Goal: Task Accomplishment & Management: Use online tool/utility

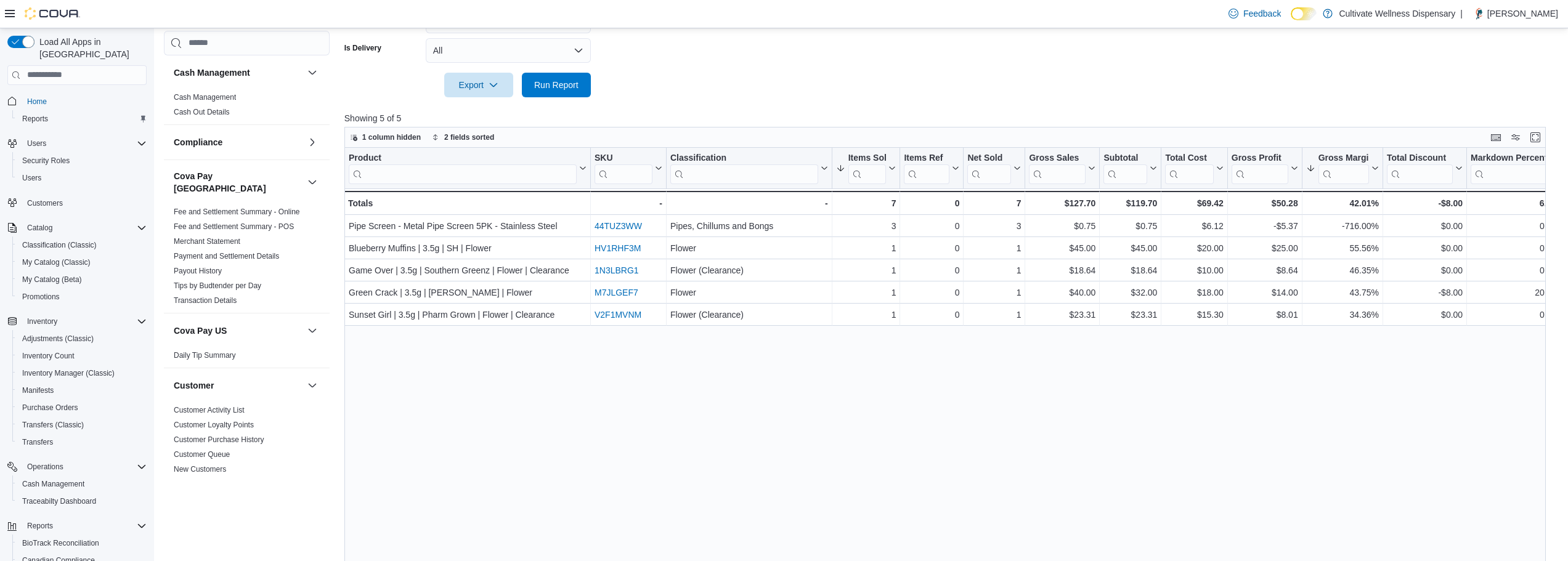
scroll to position [946, 0]
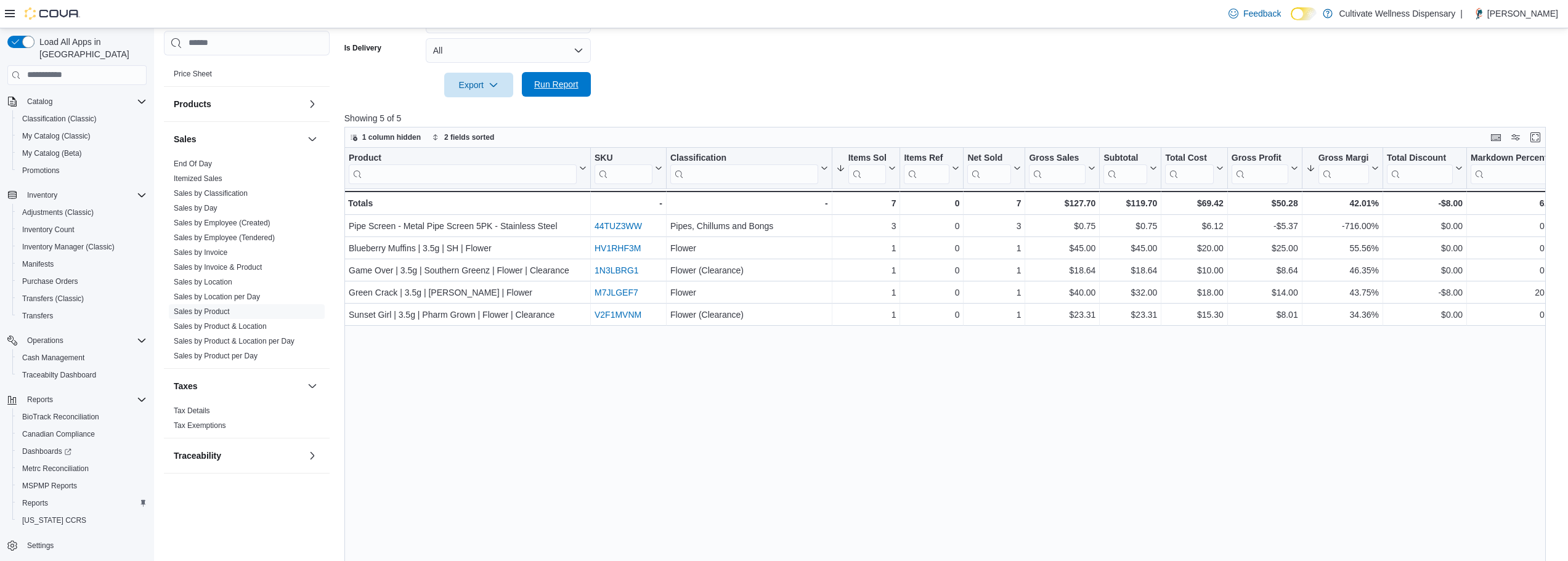
click at [538, 77] on span "Run Report" at bounding box center [556, 84] width 54 height 25
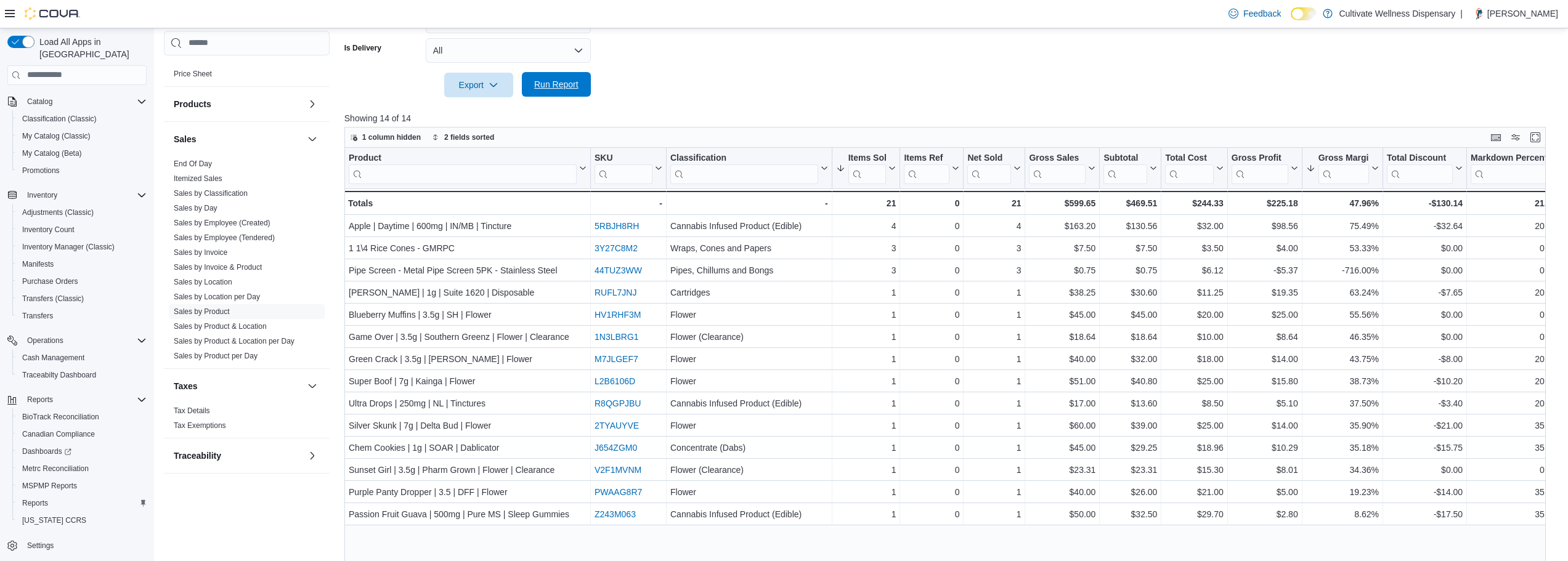
click at [562, 88] on span "Run Report" at bounding box center [556, 84] width 45 height 12
click at [534, 84] on span "Run Report" at bounding box center [556, 84] width 45 height 12
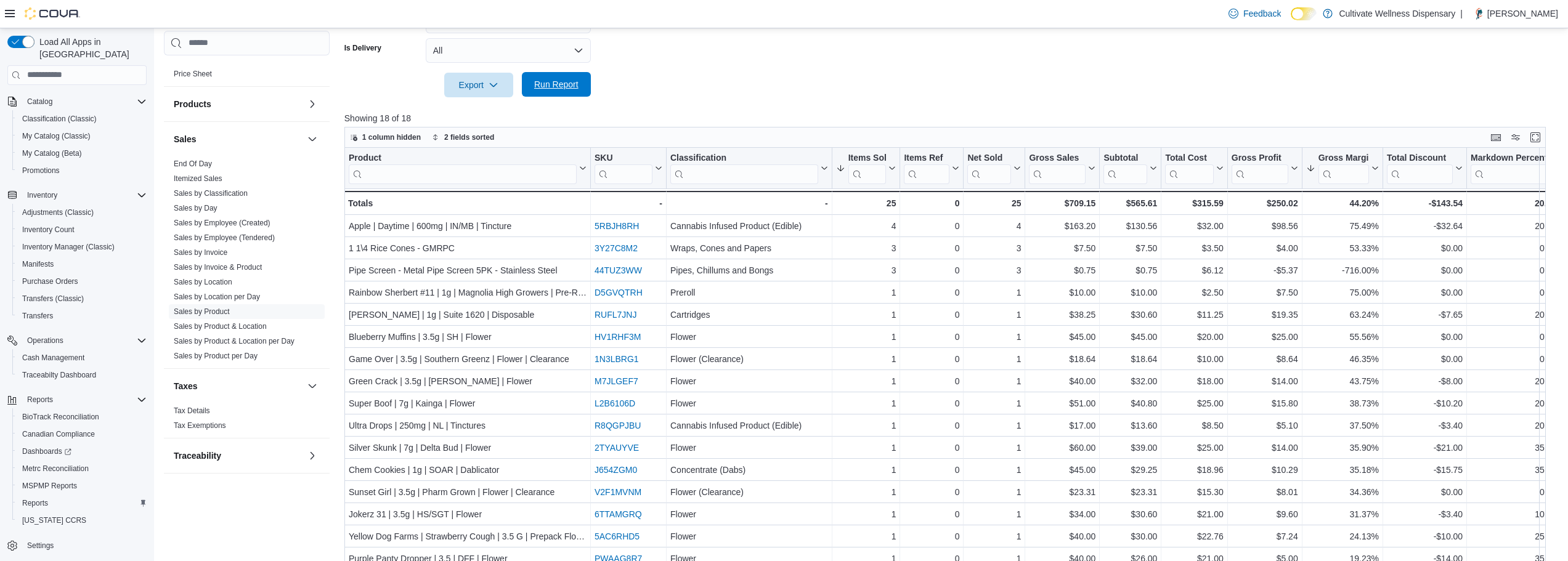
click at [534, 95] on span "Run Report" at bounding box center [556, 84] width 54 height 25
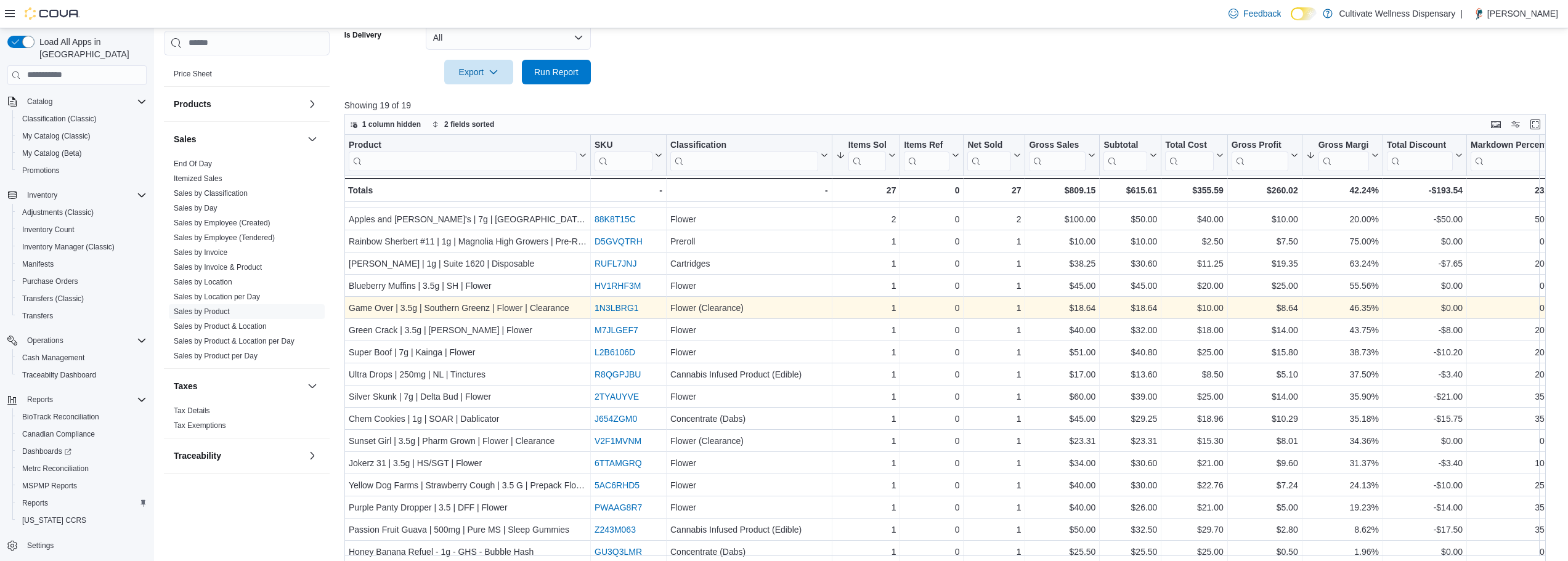
scroll to position [412, 0]
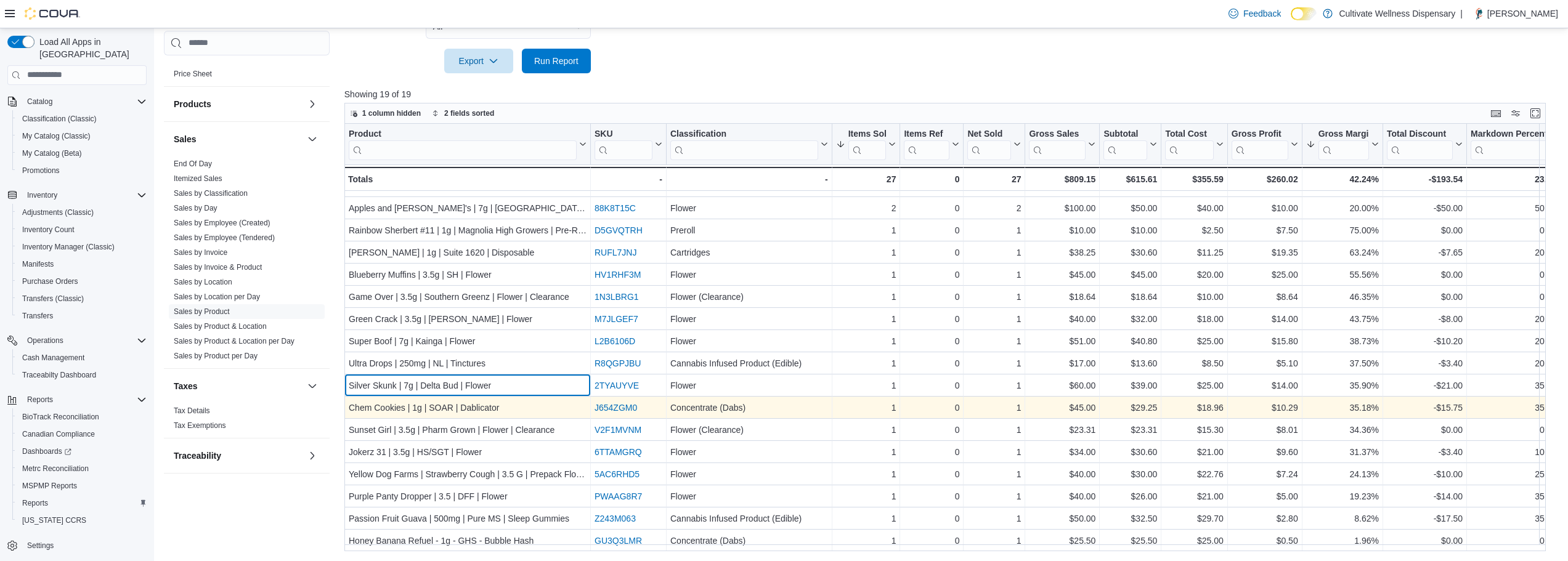
drag, startPoint x: 532, startPoint y: 383, endPoint x: 532, endPoint y: 394, distance: 11.0
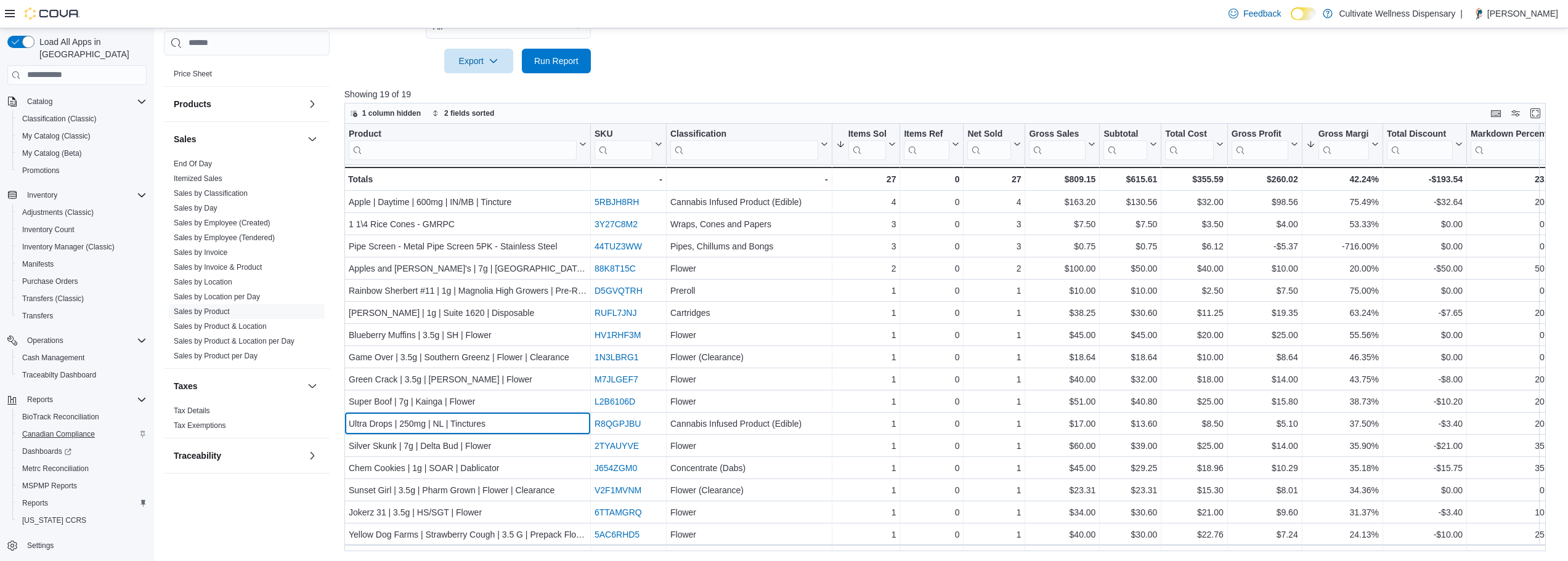
scroll to position [66, 0]
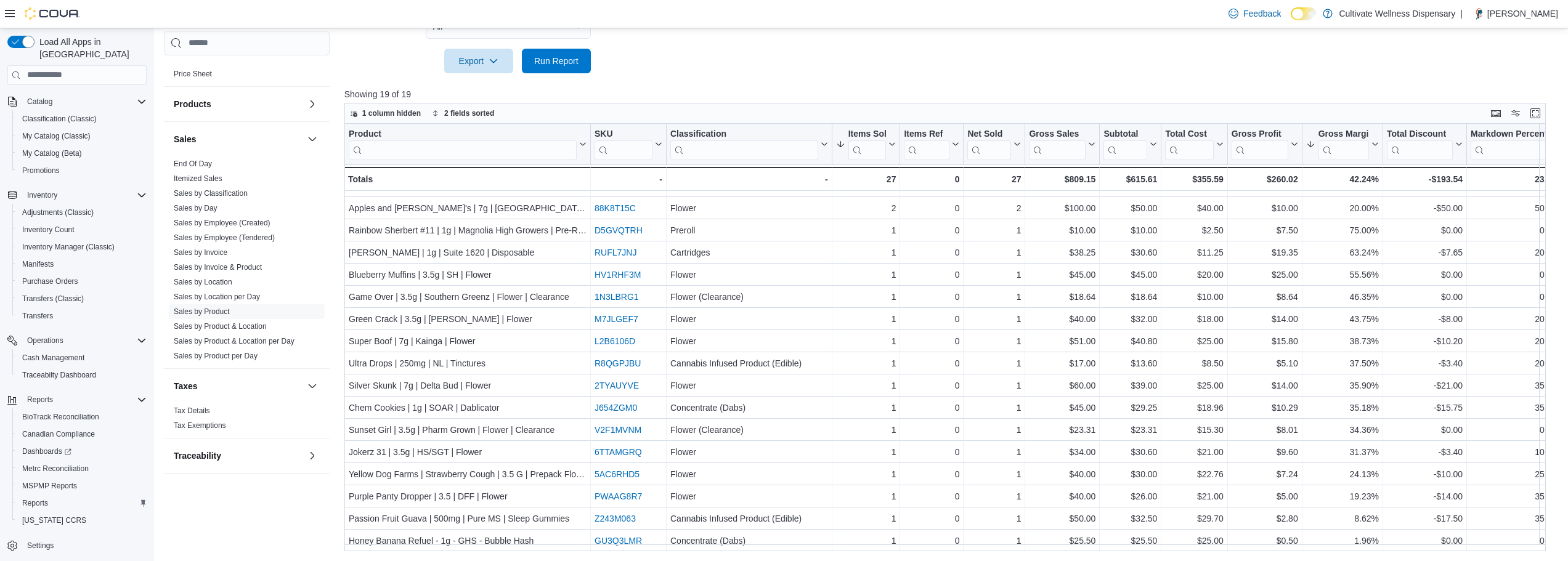
drag, startPoint x: 768, startPoint y: 68, endPoint x: 746, endPoint y: 41, distance: 34.8
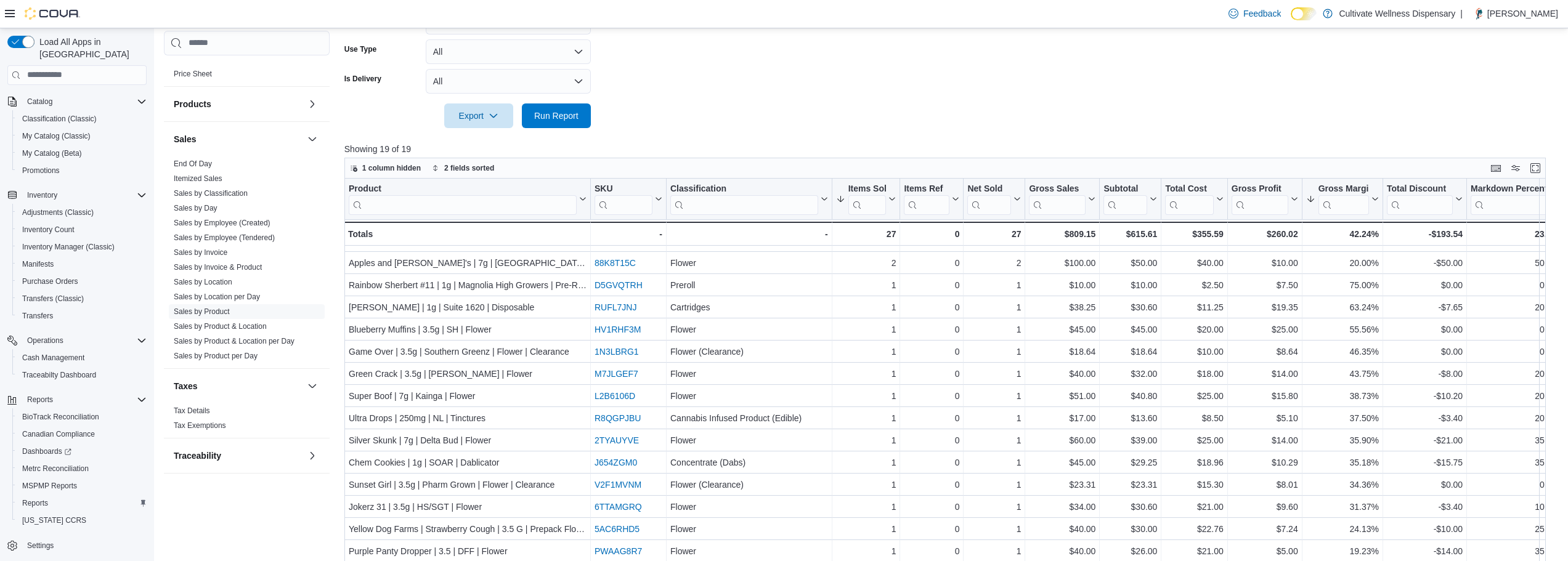
drag, startPoint x: 712, startPoint y: 85, endPoint x: 698, endPoint y: 58, distance: 30.4
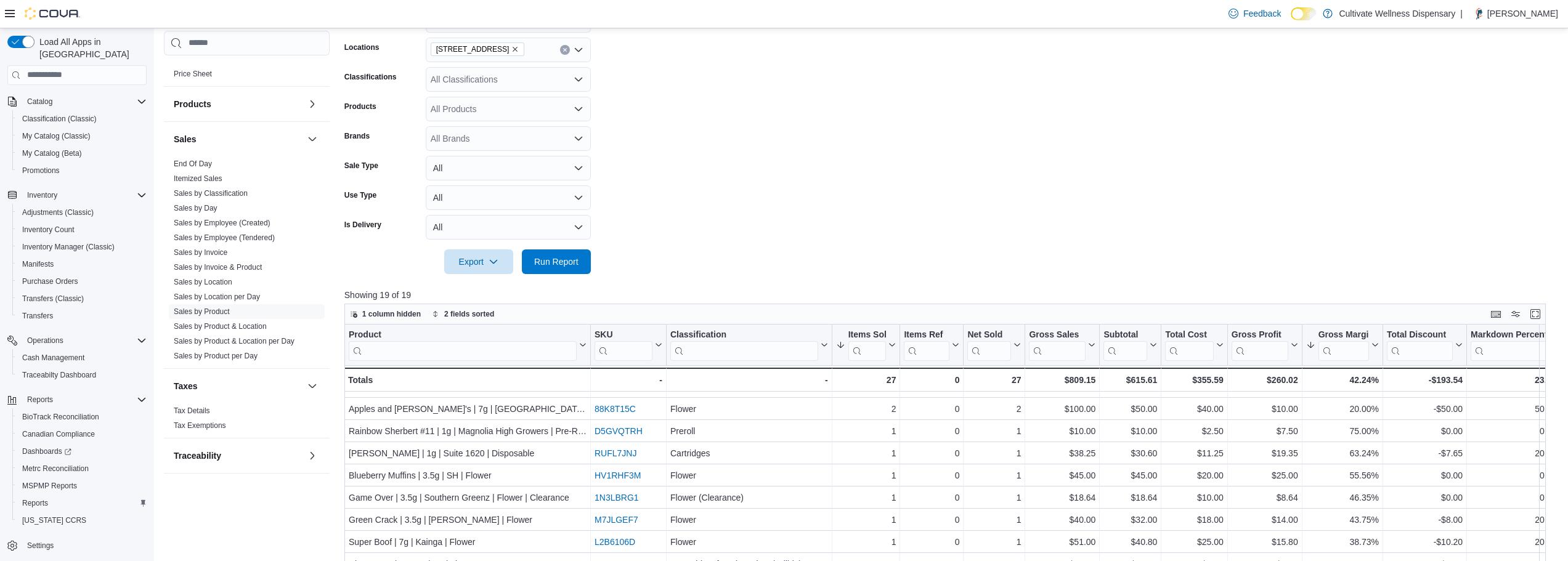
scroll to position [201, 0]
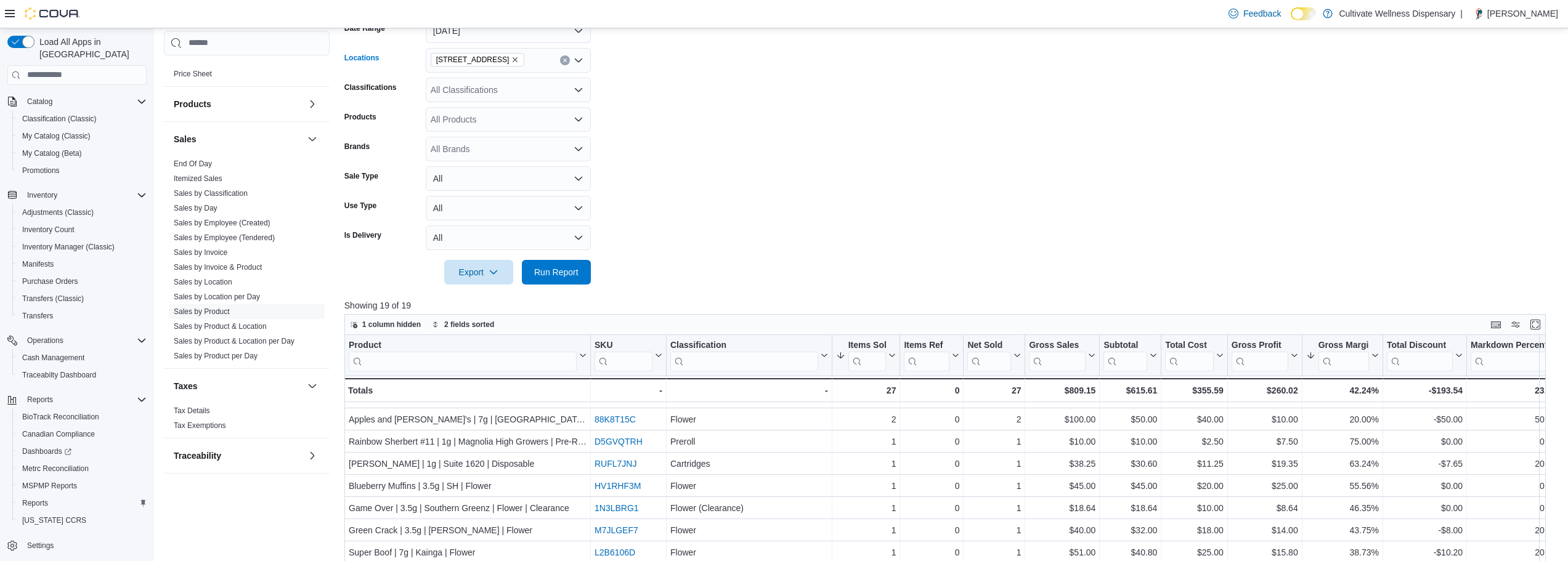
click at [519, 56] on icon "Remove 794 E. Main Street, Tupelo, MS, 38804 from selection in this group" at bounding box center [515, 60] width 8 height 8
click at [517, 110] on button "[STREET_ADDRESS]" at bounding box center [508, 117] width 165 height 18
click at [706, 144] on form "Date Range [DATE] Locations [STREET_ADDRESS] Combo box. Selected. [STREET_ADDRE…" at bounding box center [951, 144] width 1214 height 281
click at [578, 266] on span "Run Report" at bounding box center [556, 271] width 54 height 25
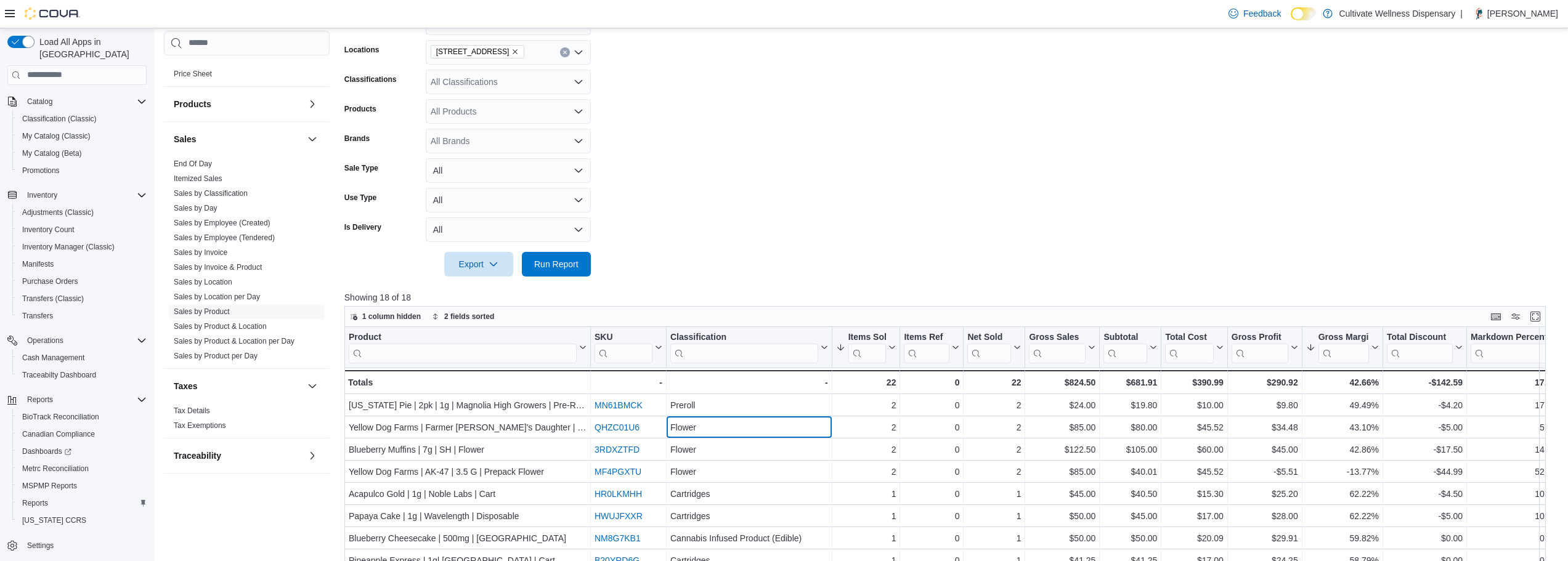
scroll to position [175, 0]
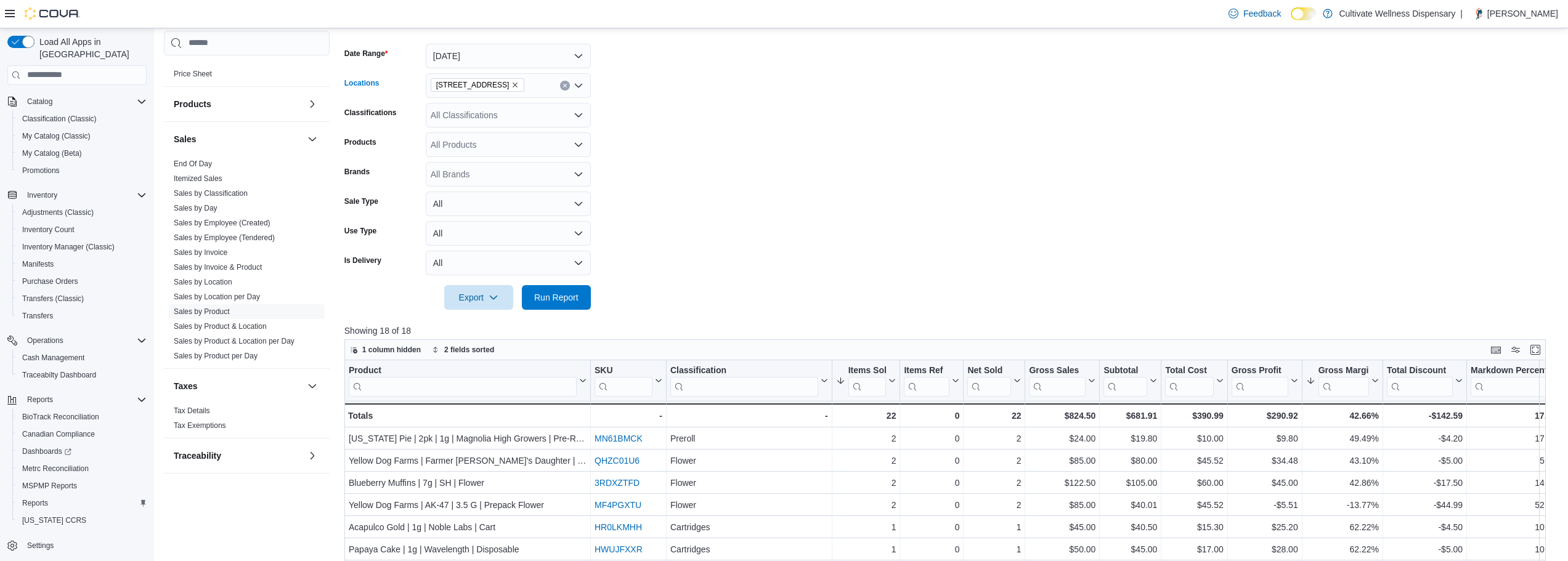
click at [519, 83] on icon "Remove 6690 U.S. Hwy 98 Hattiesburg, MS 39402 from selection in this group" at bounding box center [515, 85] width 8 height 8
click at [531, 160] on span "[STREET_ADDRESS]" at bounding box center [495, 160] width 85 height 12
drag, startPoint x: 672, startPoint y: 169, endPoint x: 621, endPoint y: 255, distance: 100.0
click at [672, 175] on form "Date Range [DATE] Locations [STREET_ADDRESS] Classifications All Classification…" at bounding box center [951, 169] width 1214 height 281
click at [576, 296] on span "Run Report" at bounding box center [556, 297] width 45 height 12
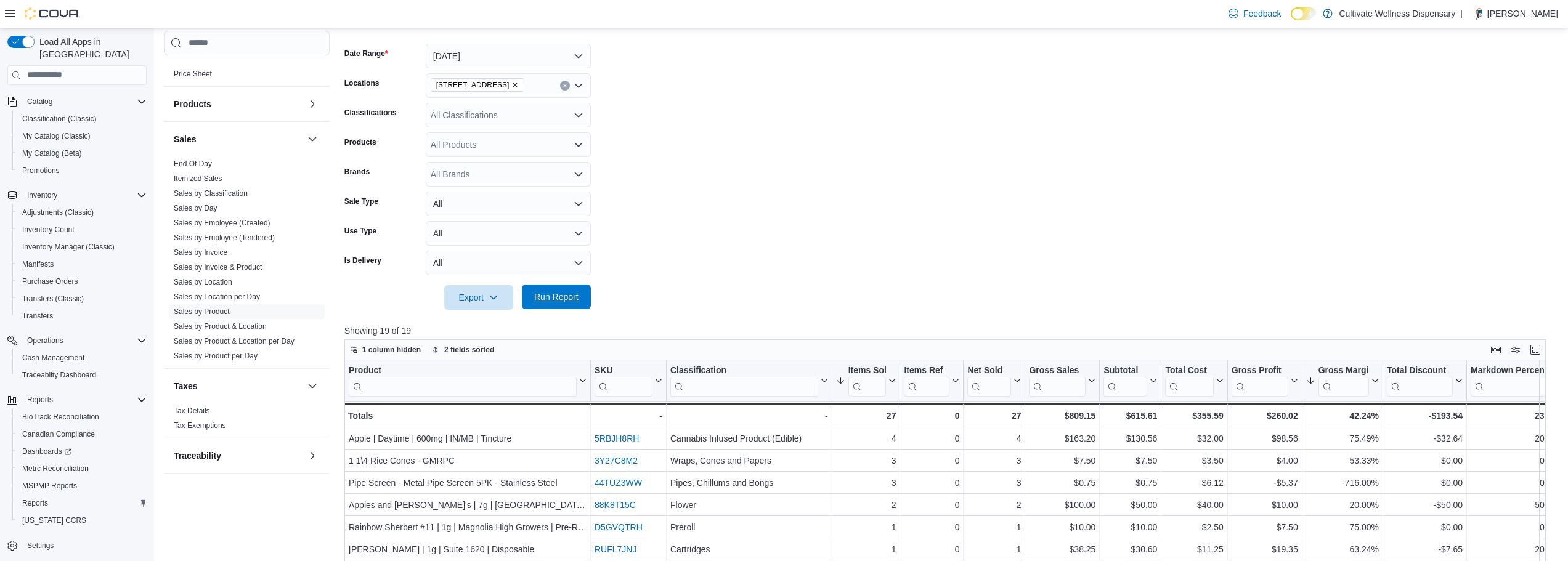
click at [562, 289] on span "Run Report" at bounding box center [556, 297] width 54 height 25
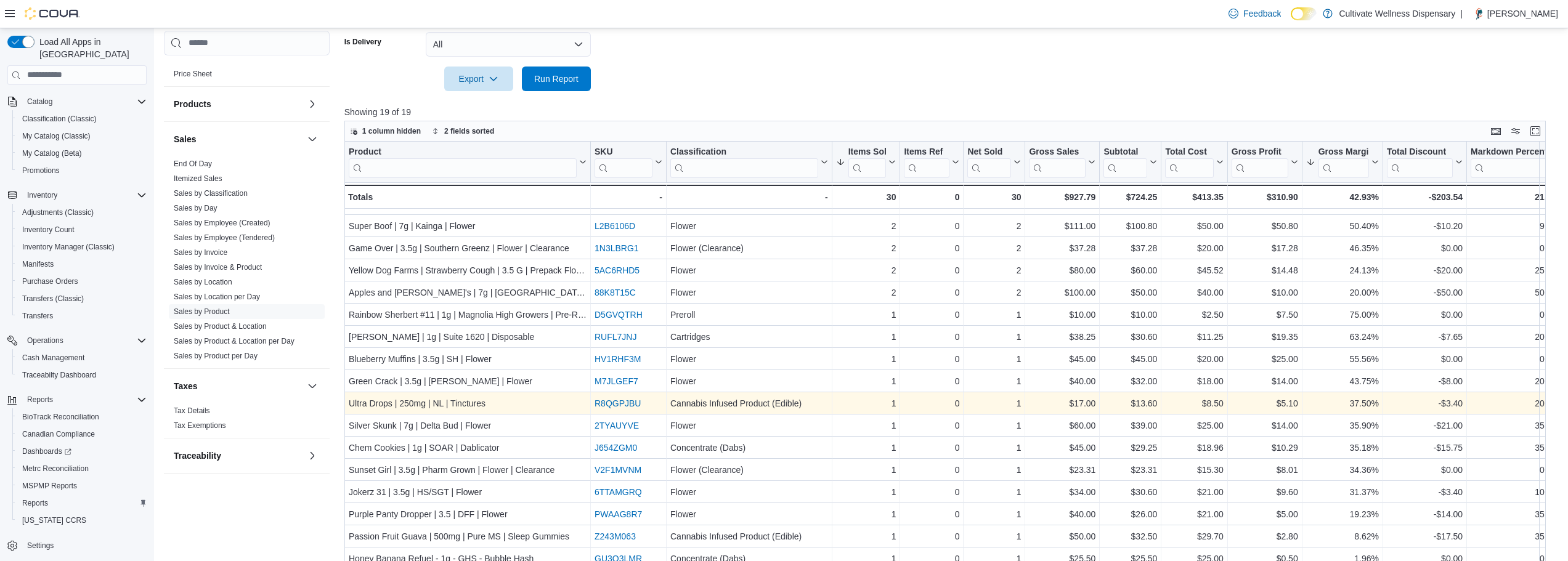
scroll to position [412, 0]
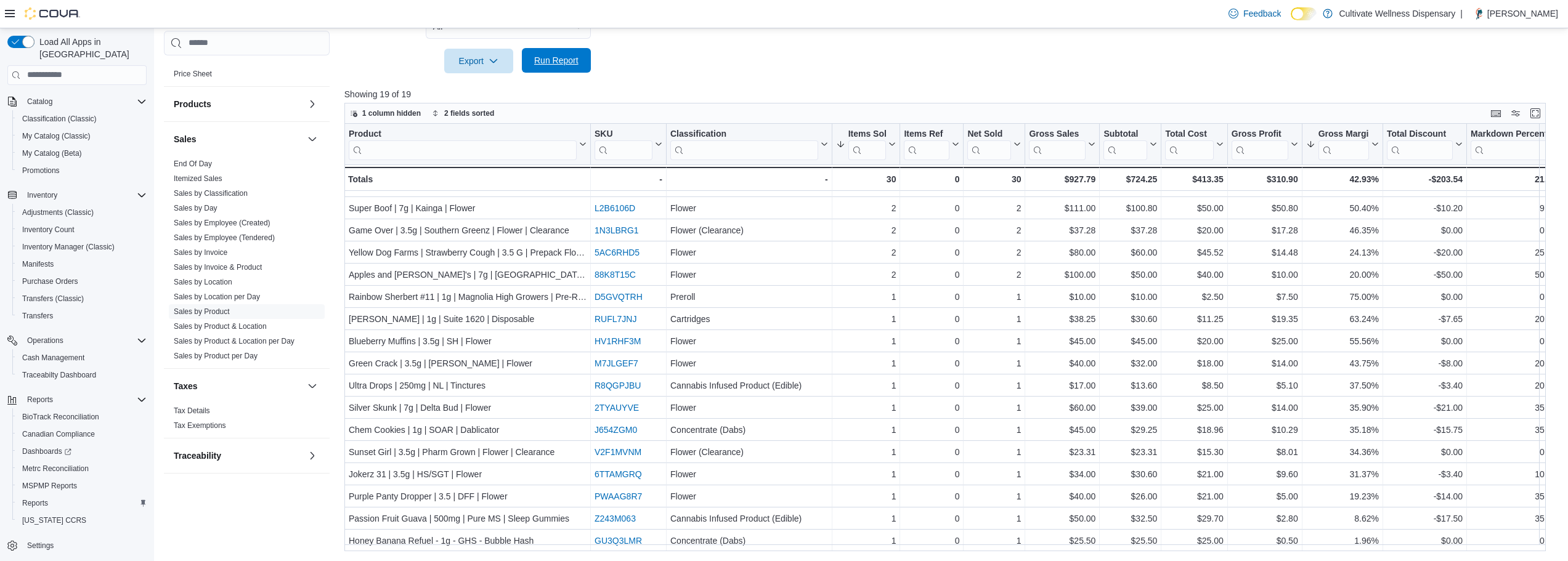
click at [553, 60] on span "Run Report" at bounding box center [556, 60] width 45 height 12
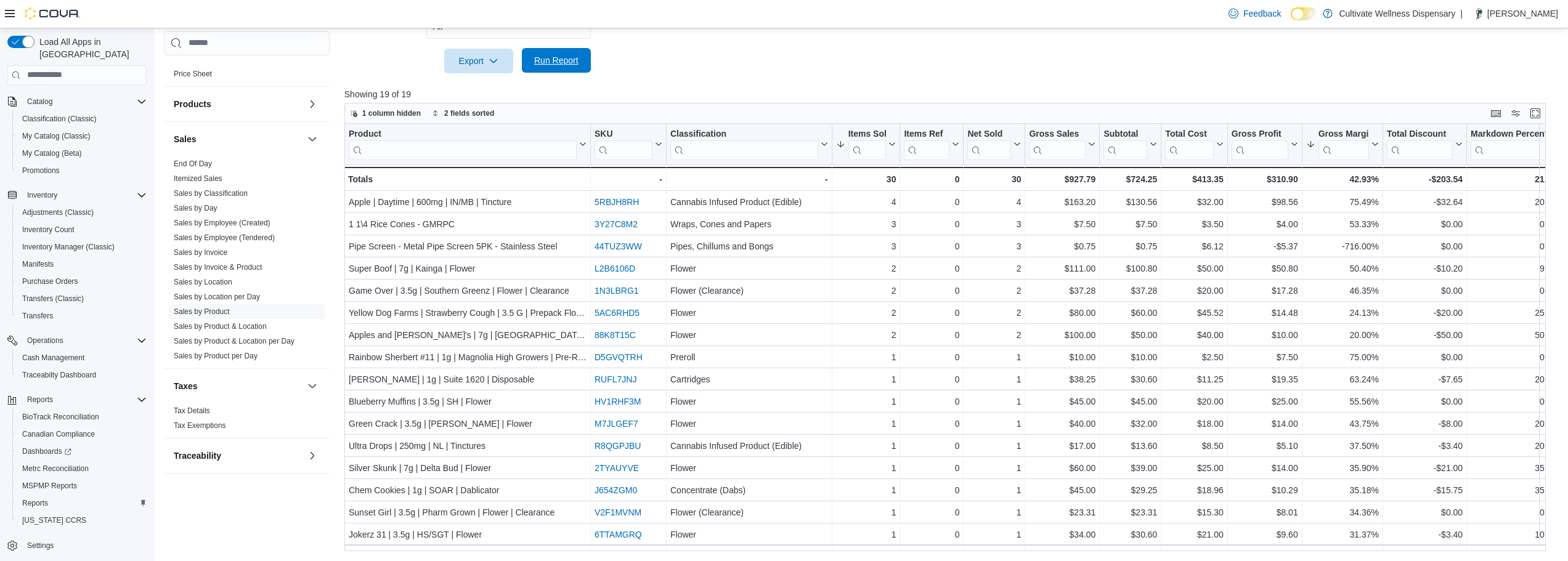
click at [547, 65] on span "Run Report" at bounding box center [556, 60] width 45 height 12
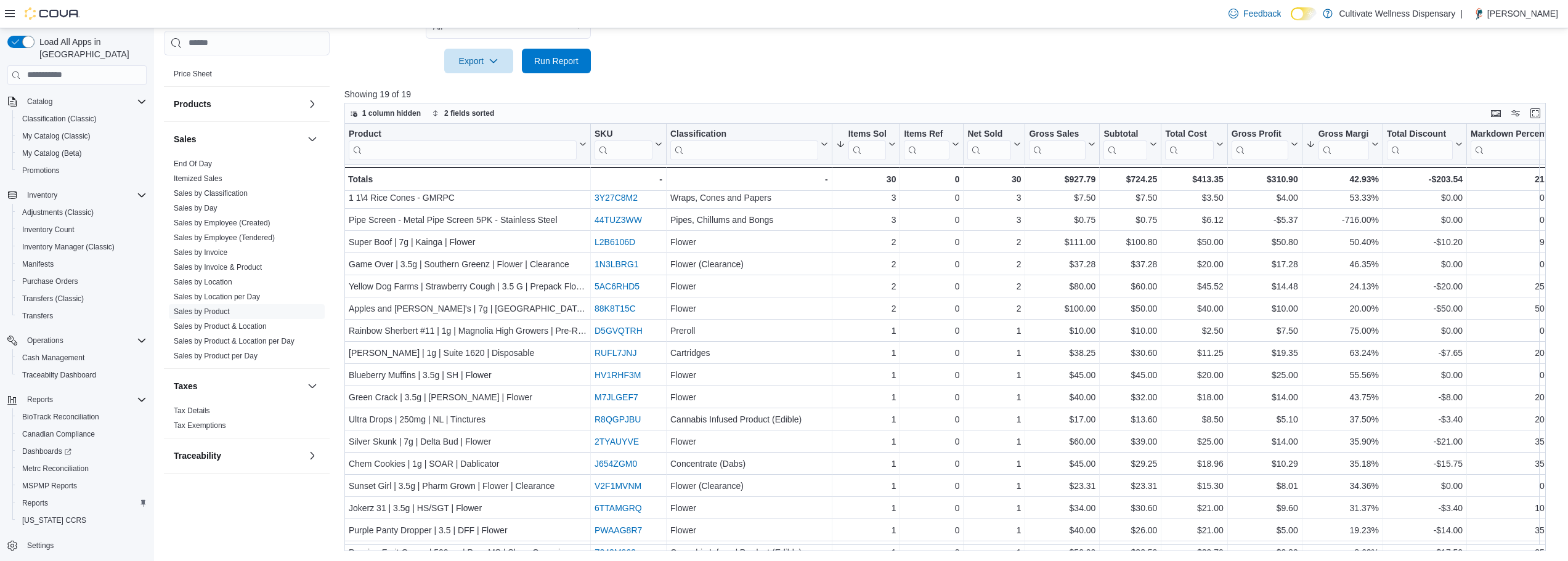
scroll to position [5, 0]
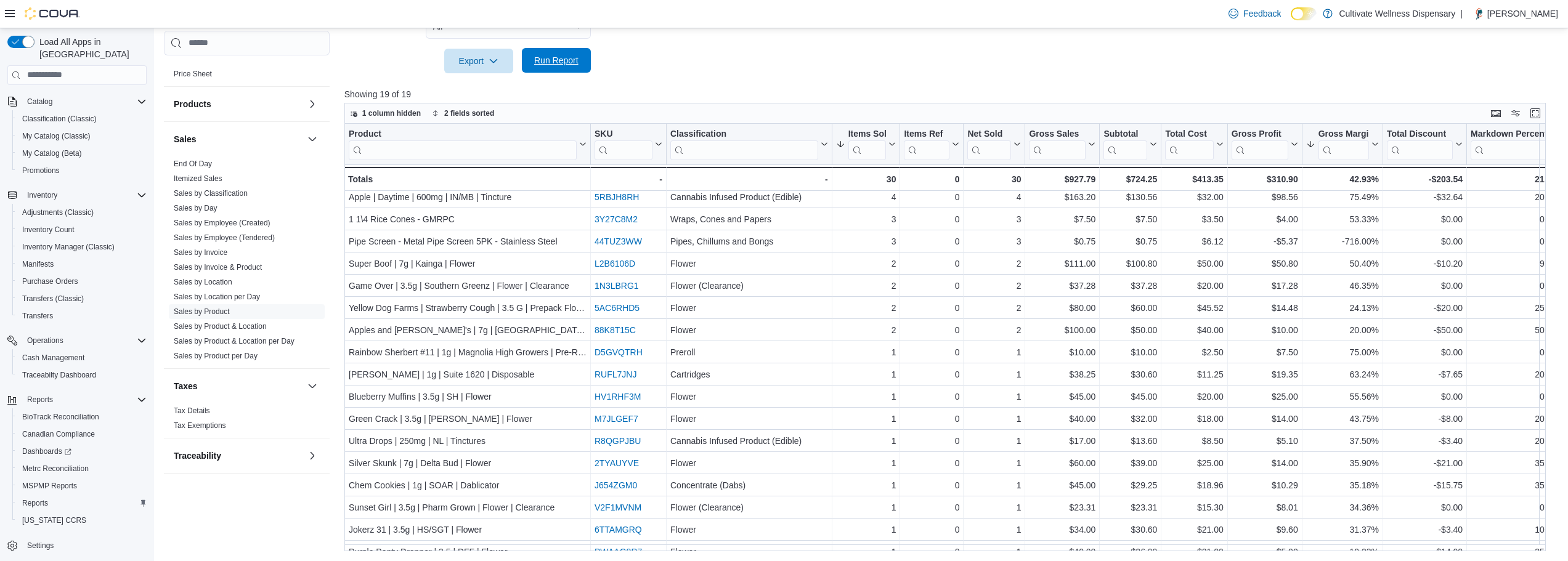
click at [557, 61] on span "Run Report" at bounding box center [556, 60] width 45 height 12
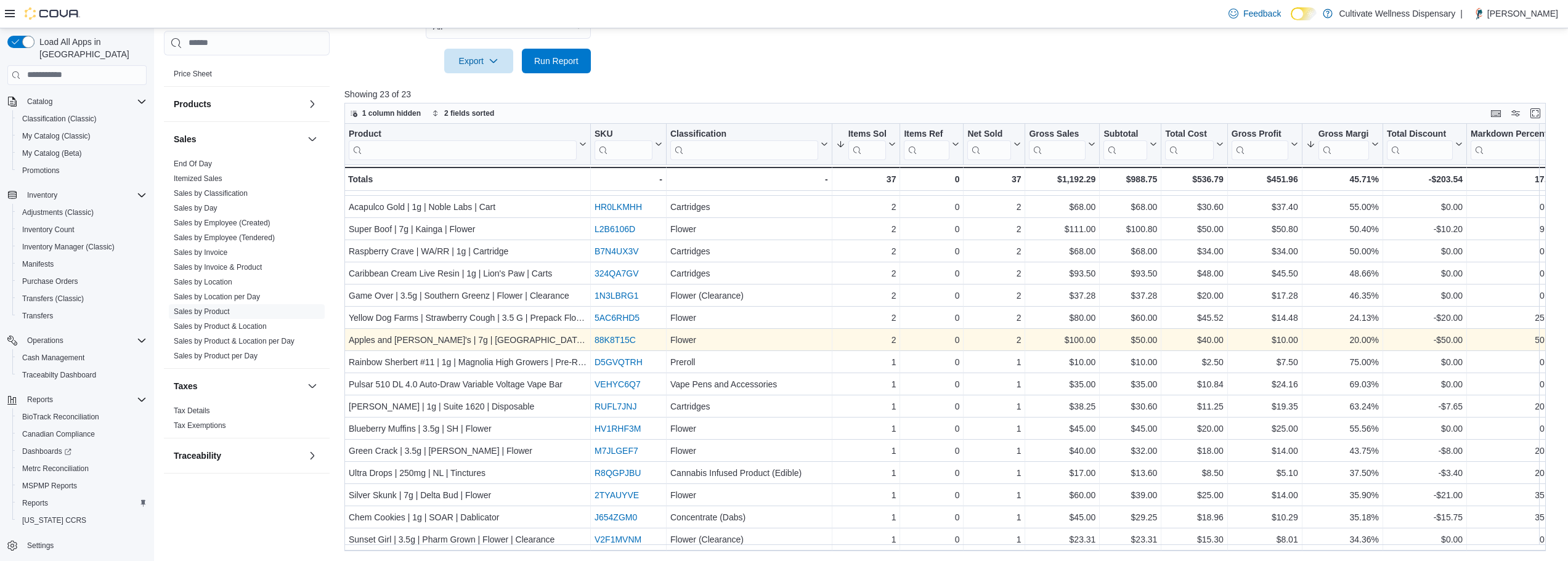
scroll to position [32, 0]
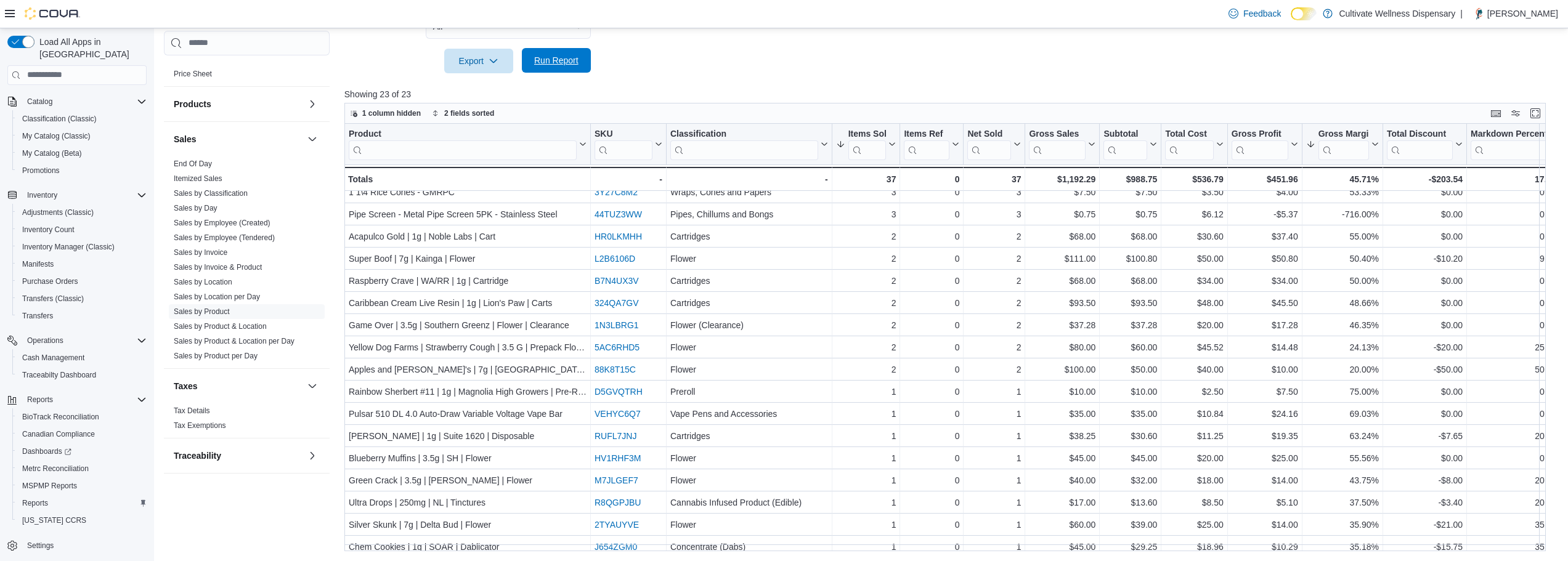
click at [558, 68] on span "Run Report" at bounding box center [556, 60] width 54 height 25
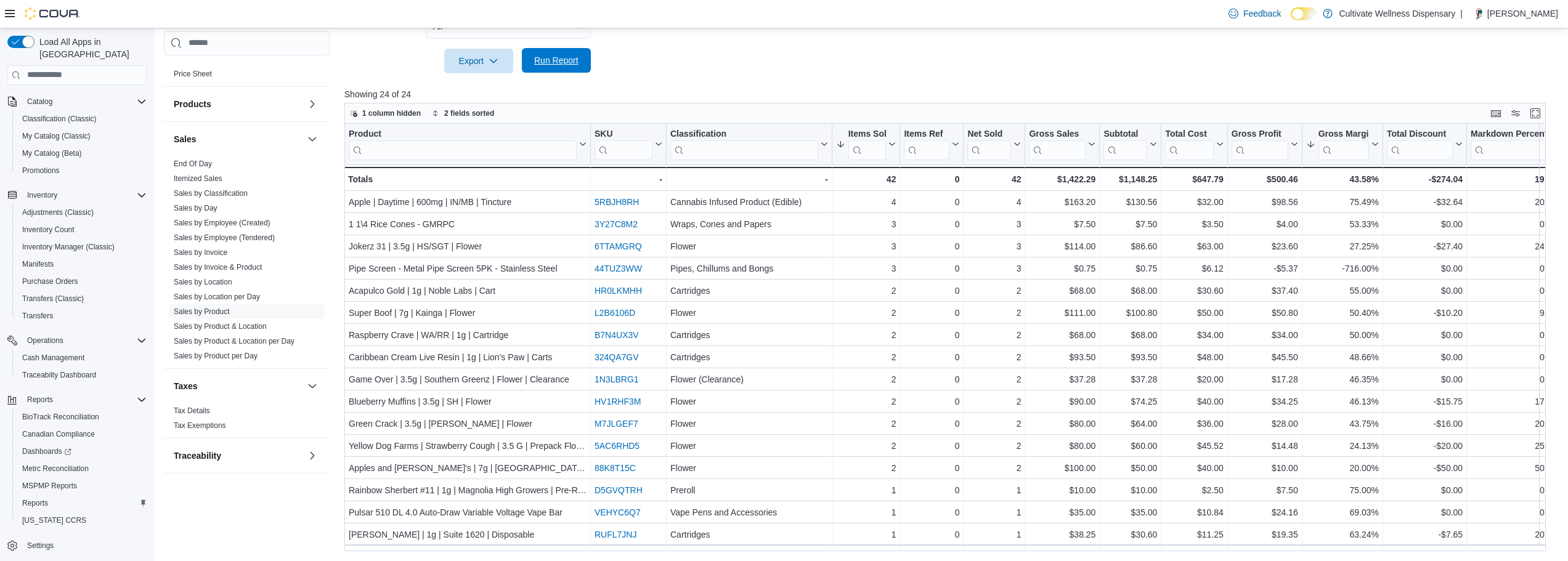
click at [556, 69] on span "Run Report" at bounding box center [556, 60] width 54 height 25
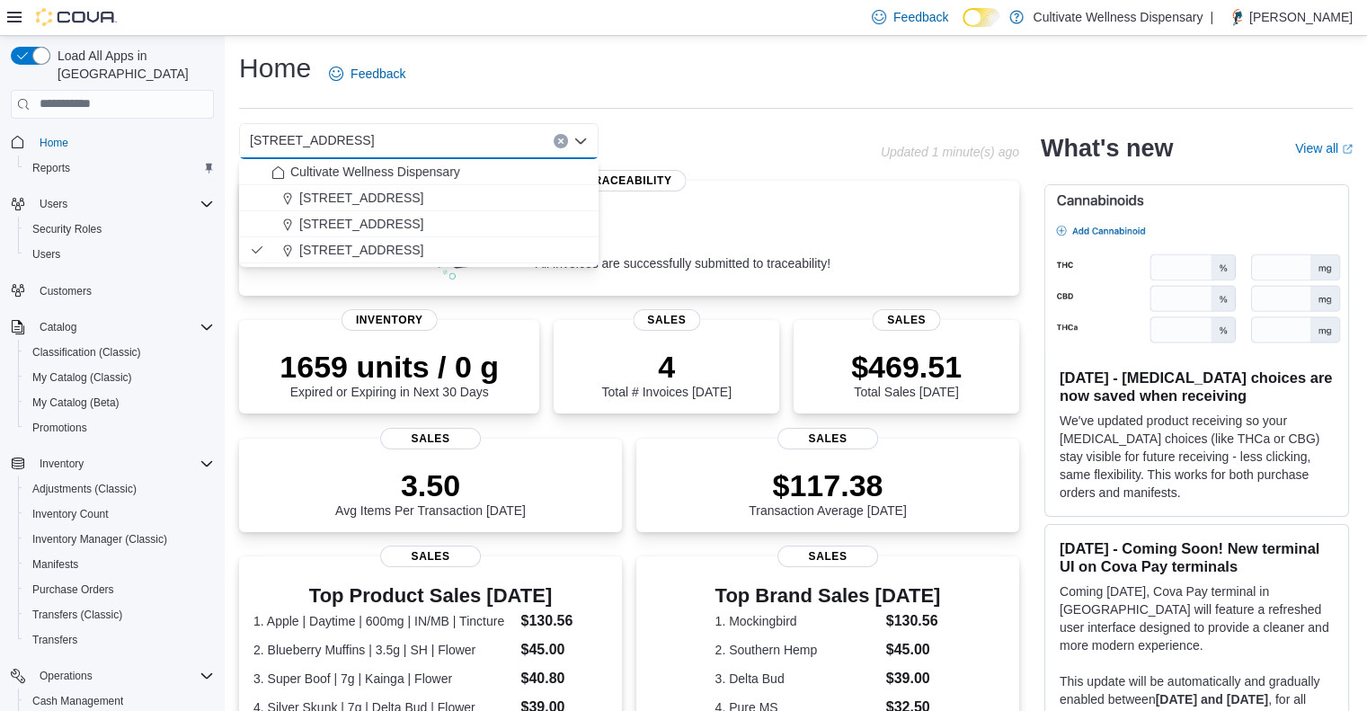
click at [561, 139] on icon "Clear input" at bounding box center [560, 140] width 4 height 4
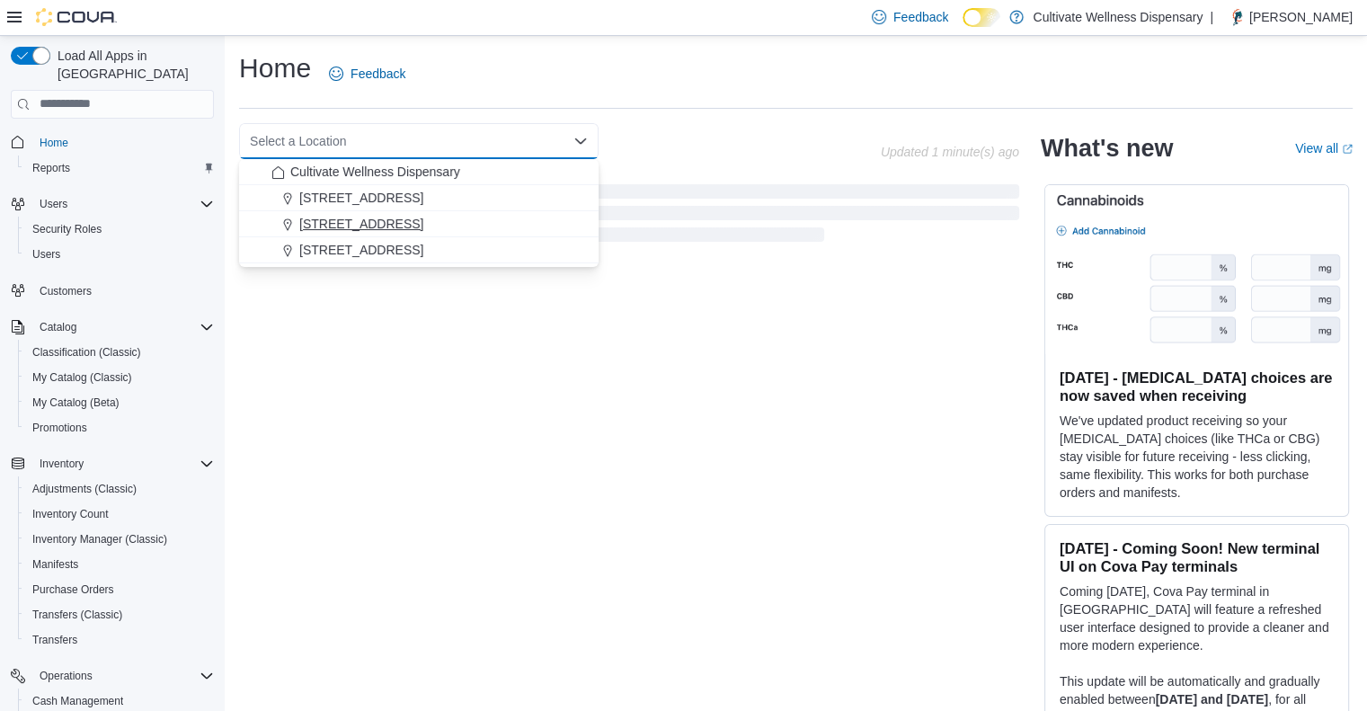
click at [535, 222] on div "6690 U.S. Hwy 98 Hattiesburg, MS 39402" at bounding box center [429, 224] width 316 height 18
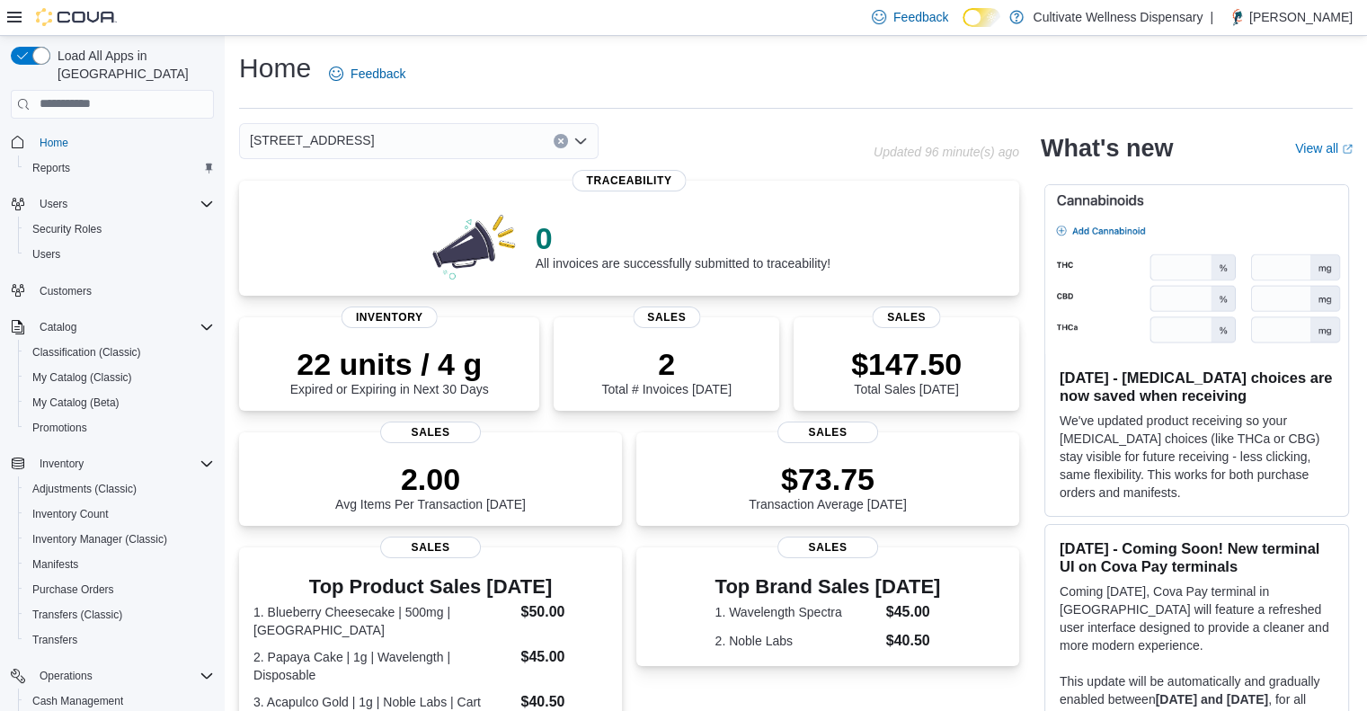
click at [558, 138] on icon "Clear input" at bounding box center [560, 141] width 7 height 7
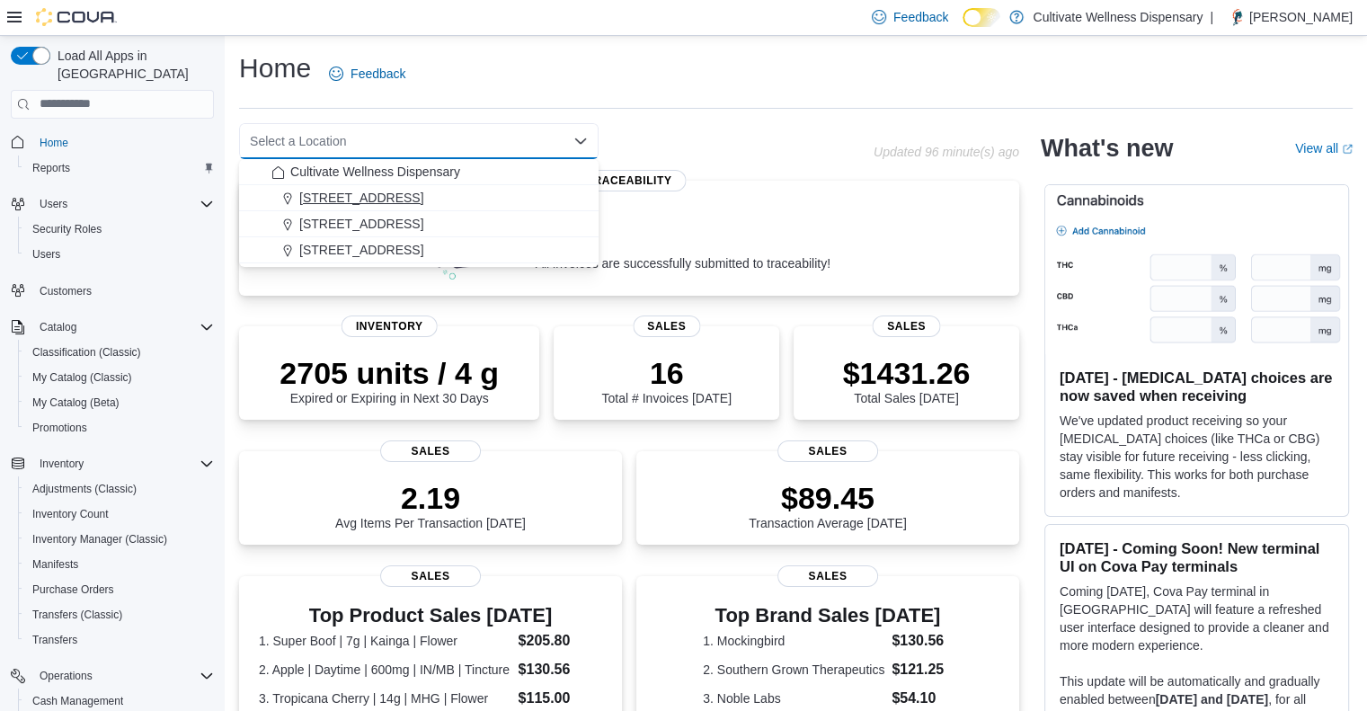
click at [527, 197] on div "[STREET_ADDRESS]" at bounding box center [429, 198] width 316 height 18
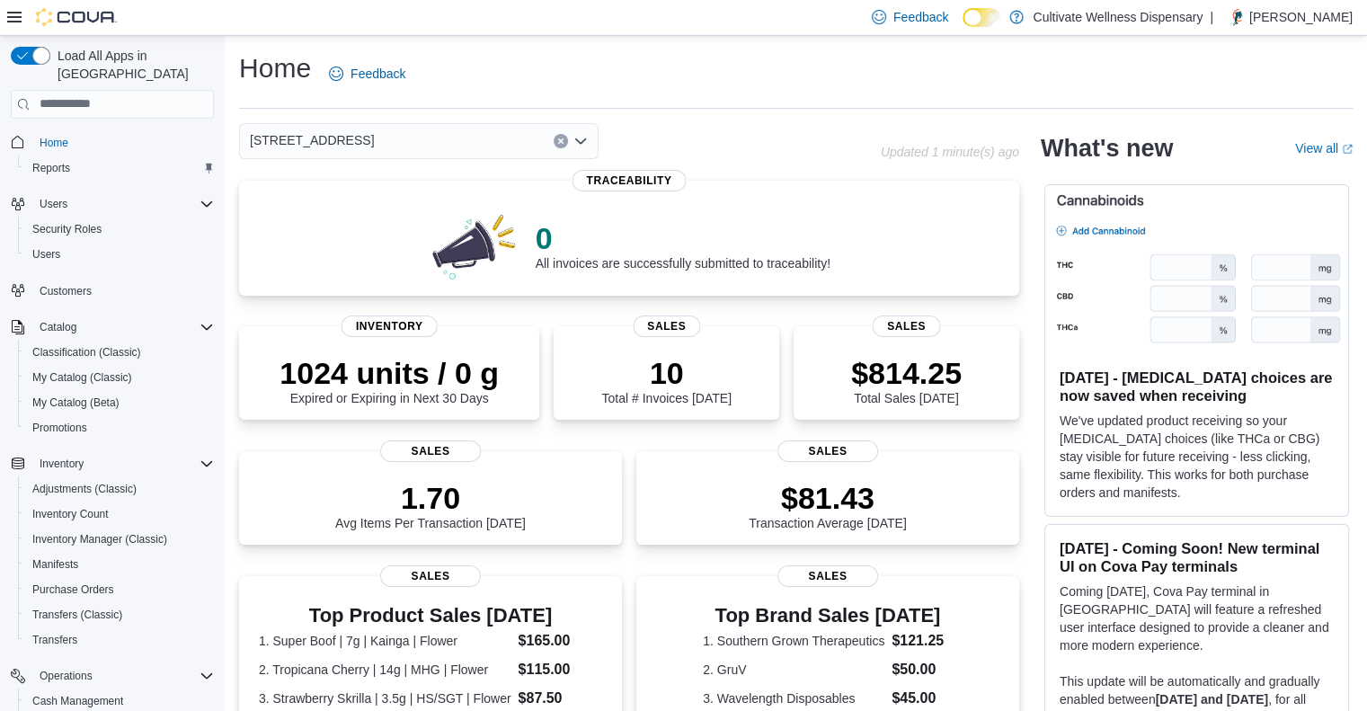
click at [577, 141] on icon "Open list of options" at bounding box center [580, 140] width 11 height 5
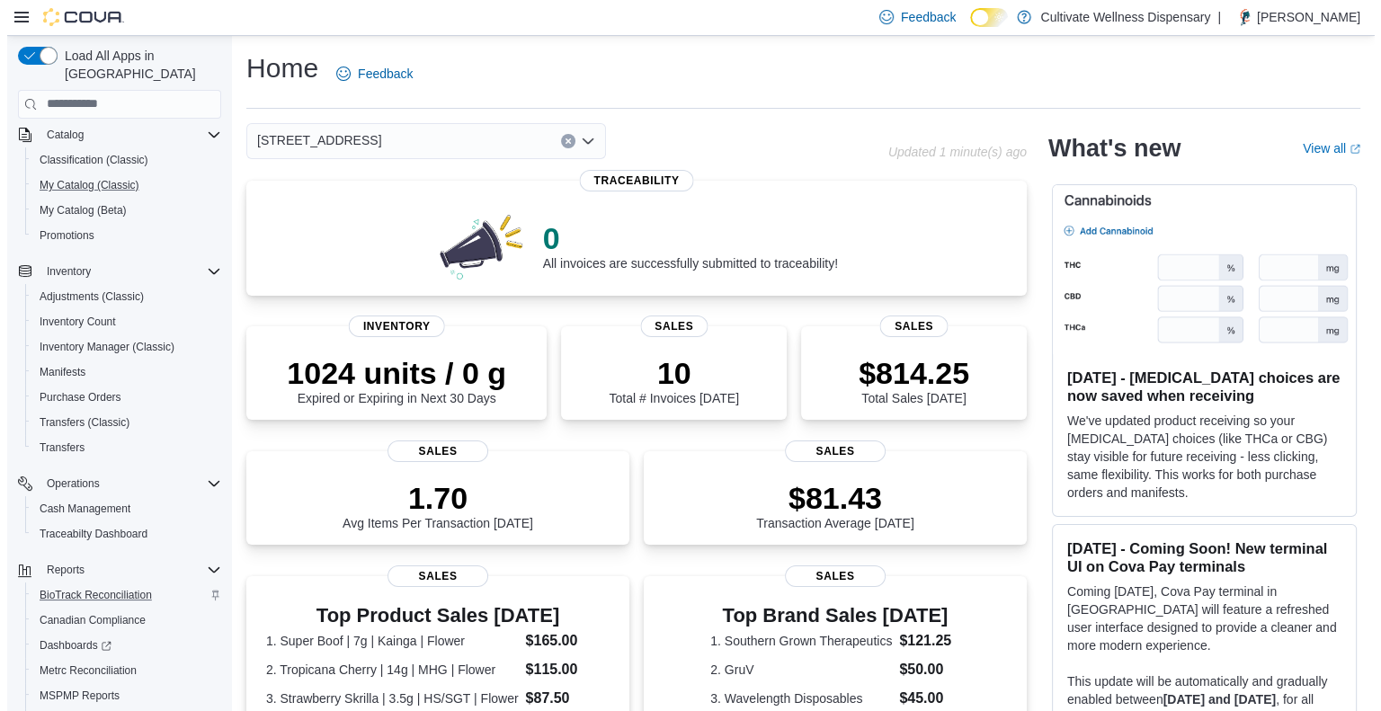
scroll to position [280, 0]
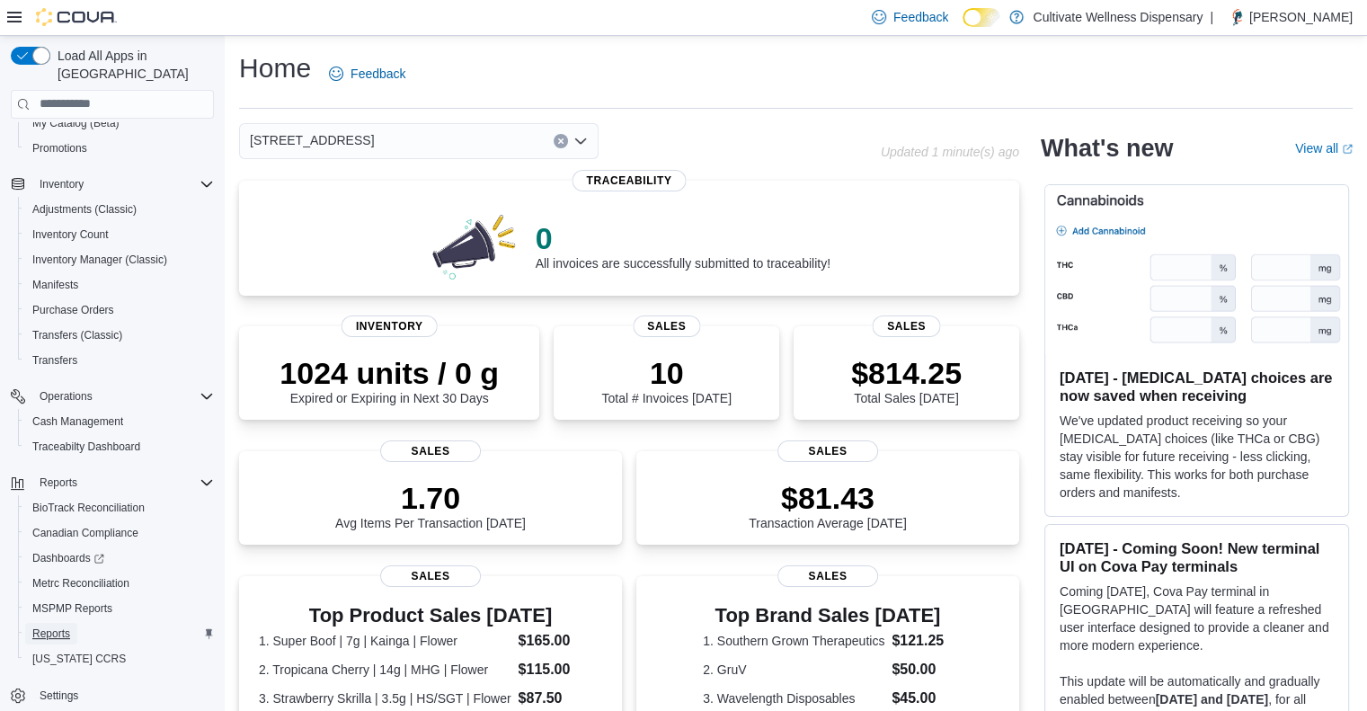
click at [50, 627] on span "Reports" at bounding box center [51, 634] width 38 height 14
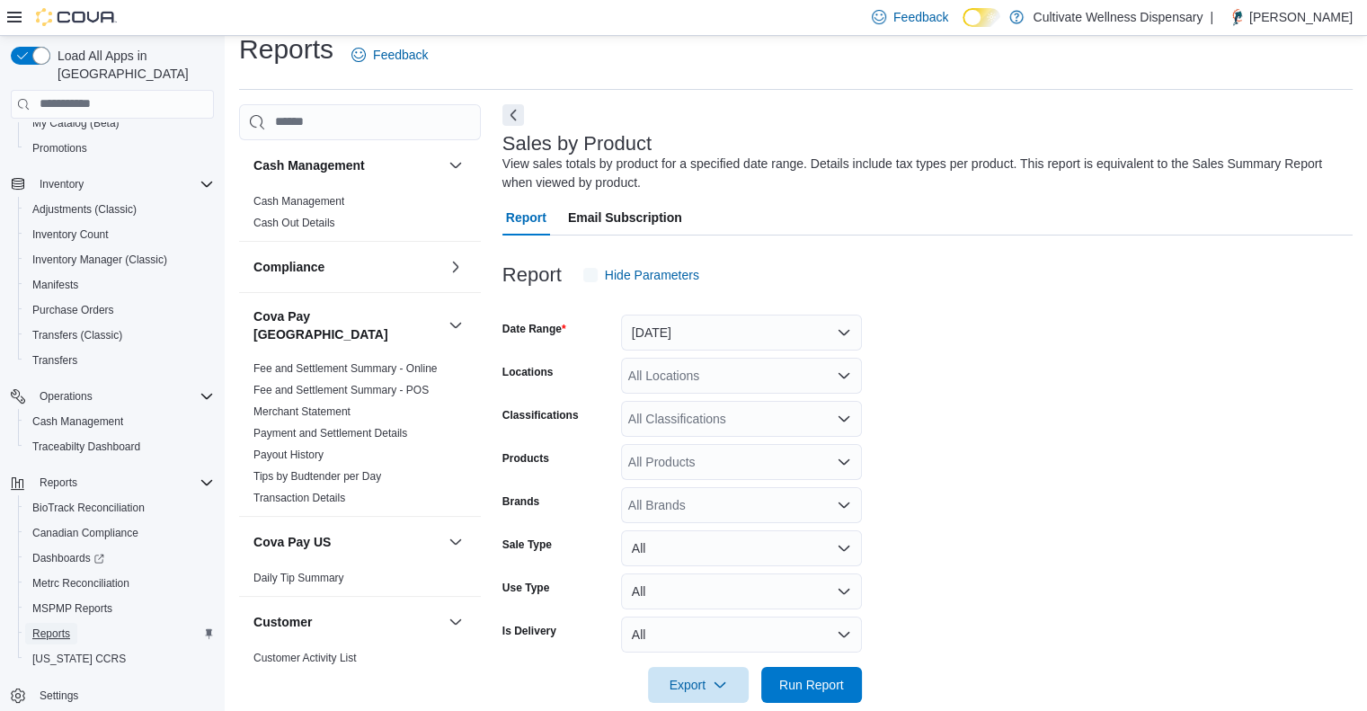
scroll to position [46, 0]
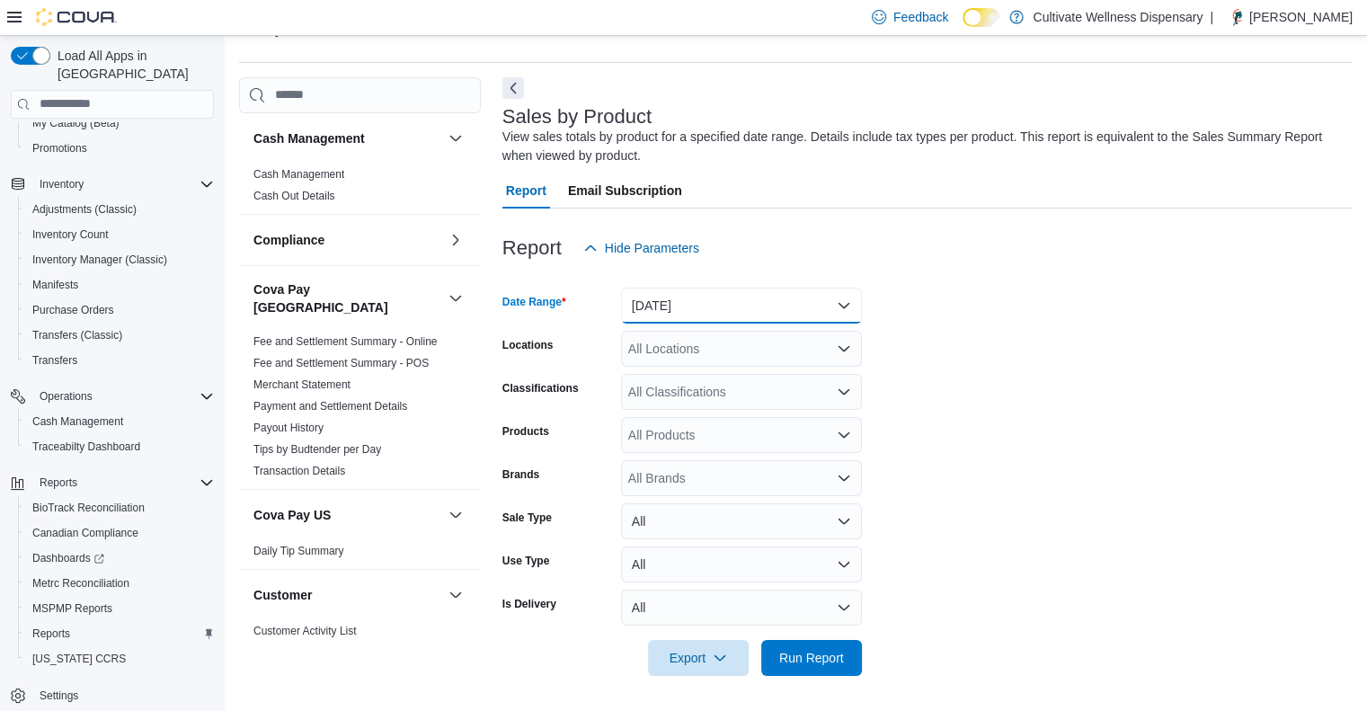
click at [695, 294] on button "Yesterday" at bounding box center [741, 306] width 241 height 36
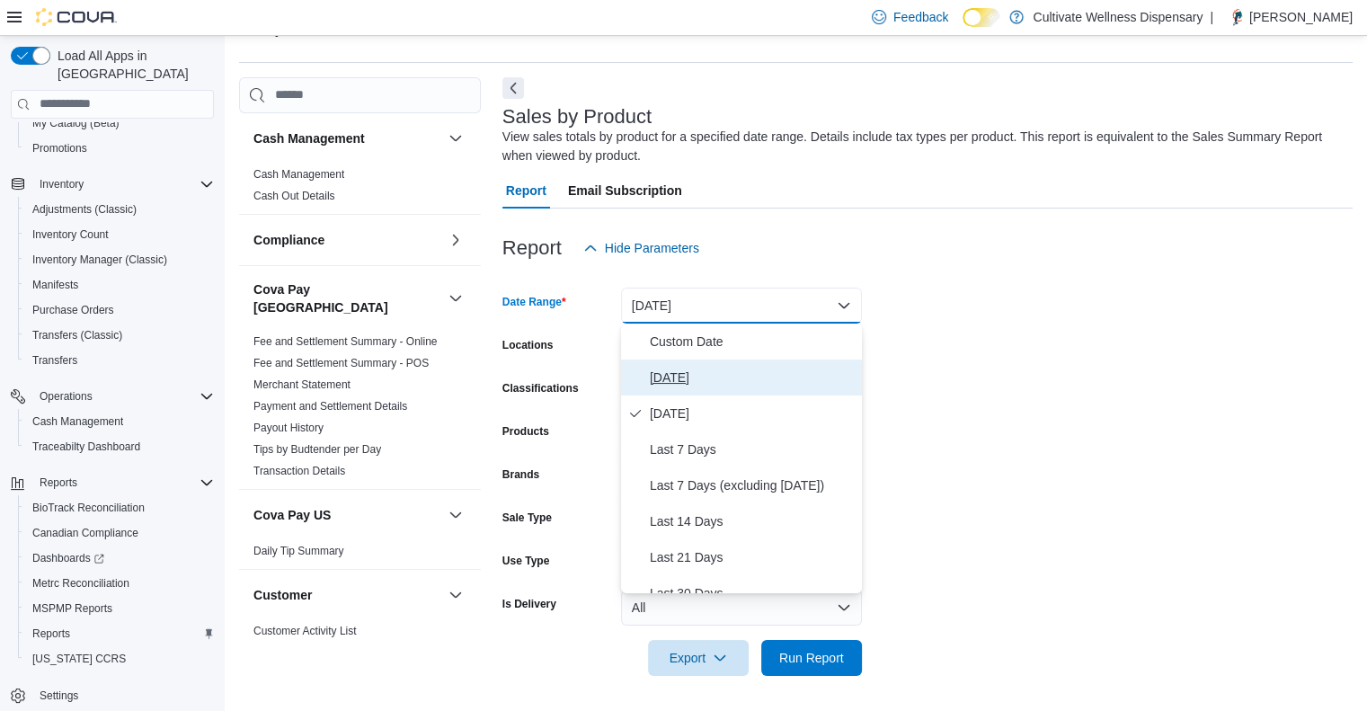
click at [691, 382] on span "[DATE]" at bounding box center [752, 378] width 205 height 22
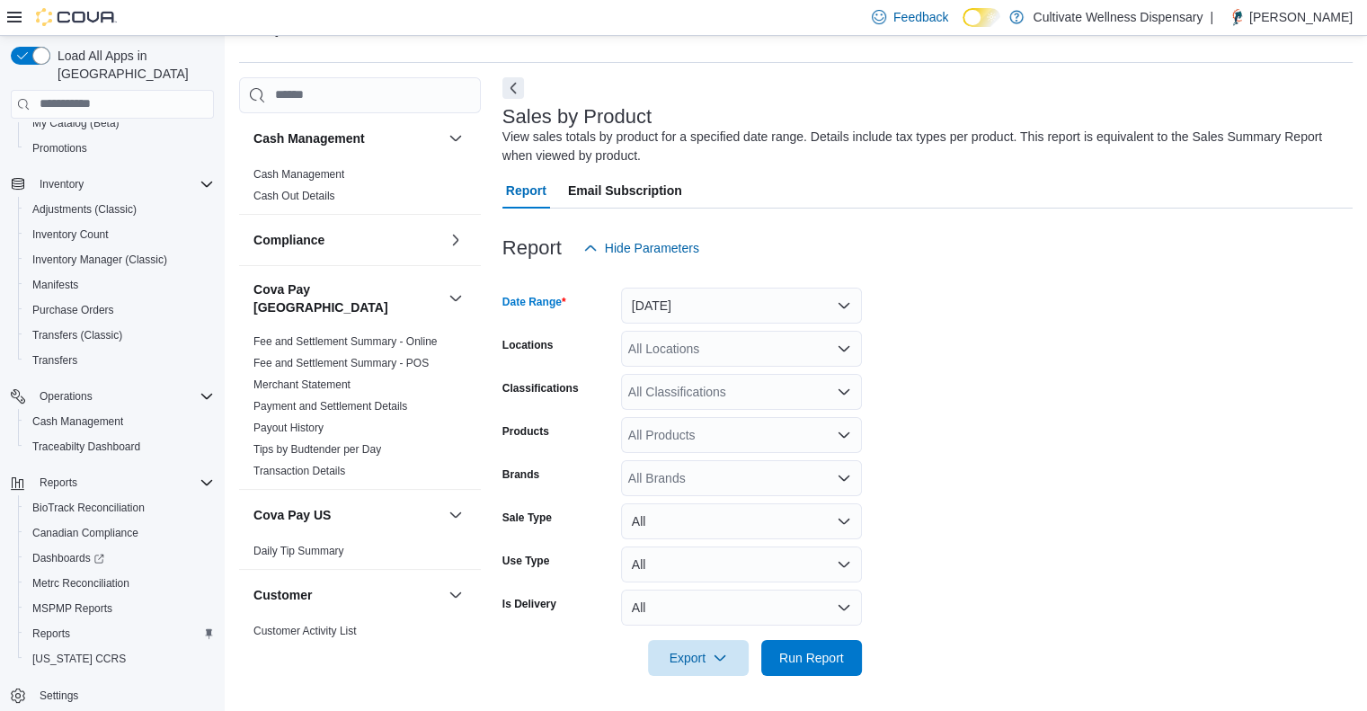
click at [712, 348] on div "All Locations" at bounding box center [741, 349] width 241 height 36
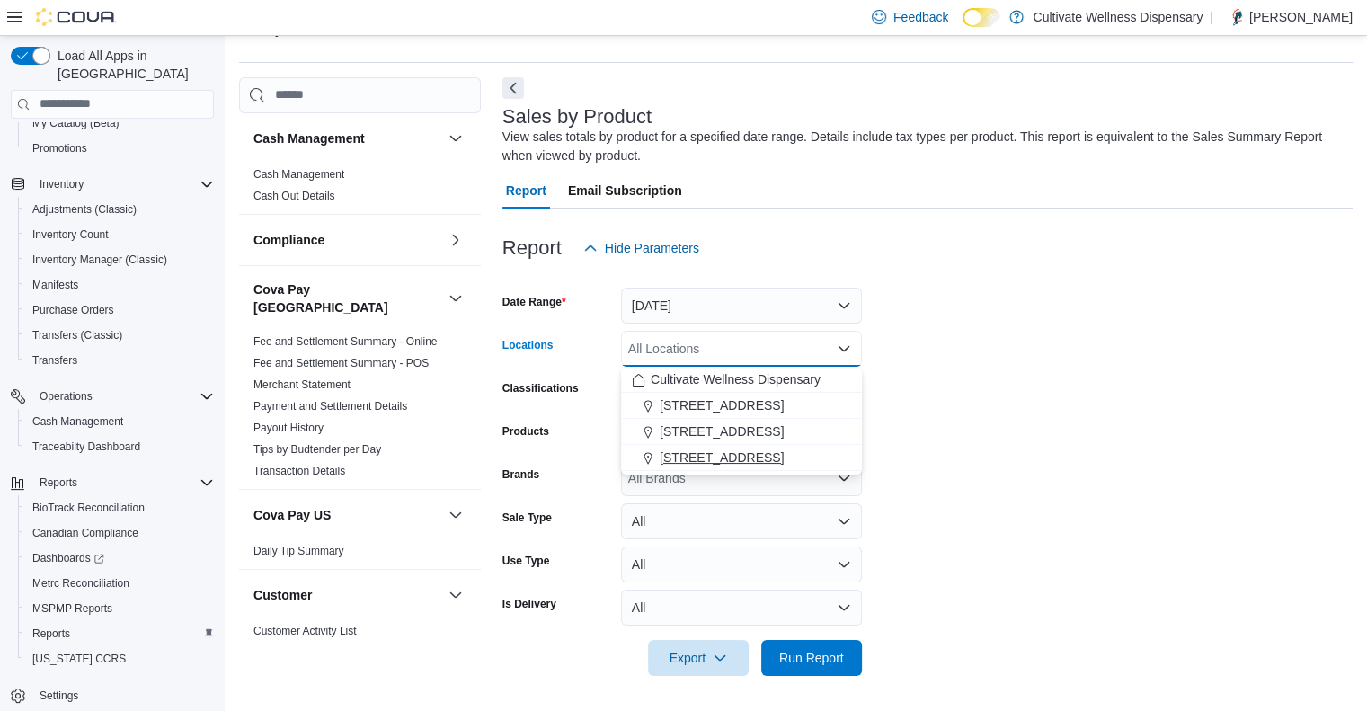
click at [726, 455] on span "[STREET_ADDRESS]" at bounding box center [722, 458] width 124 height 18
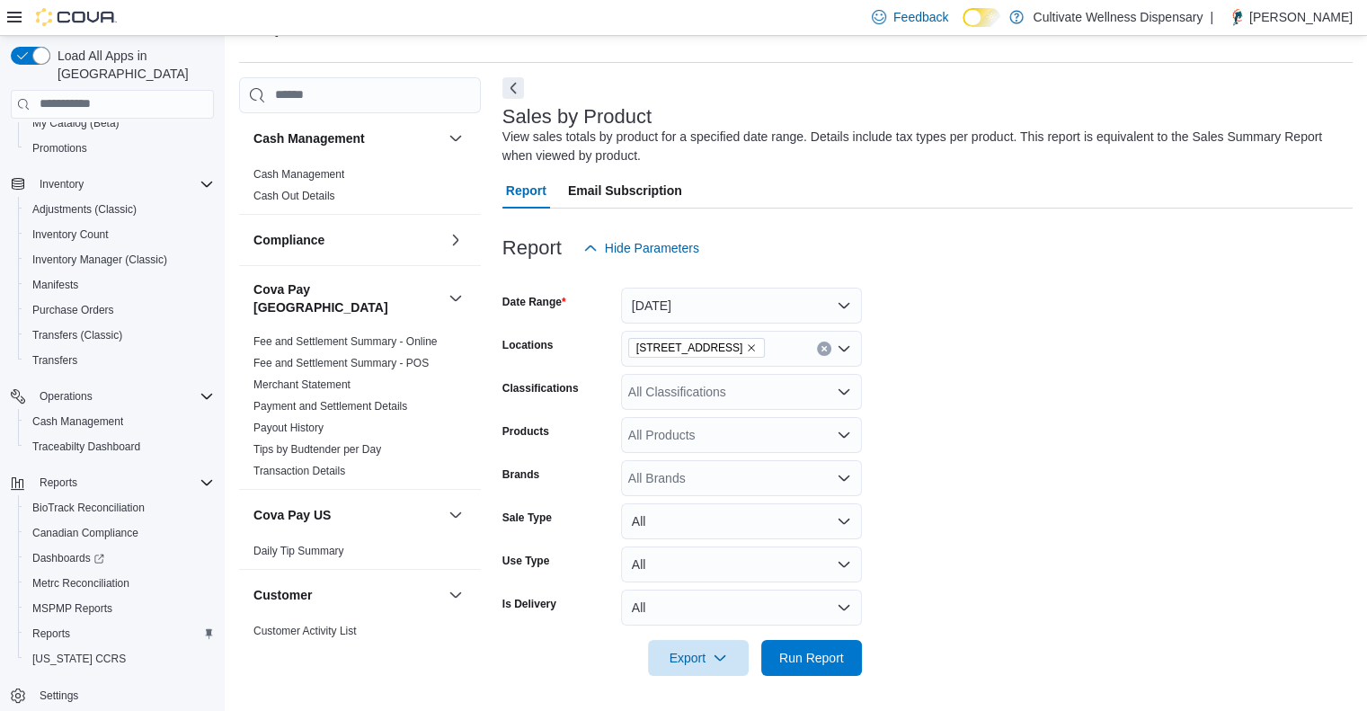
click at [940, 386] on form "Date Range [DATE] Locations [STREET_ADDRESS] Classifications All Classification…" at bounding box center [928, 471] width 850 height 410
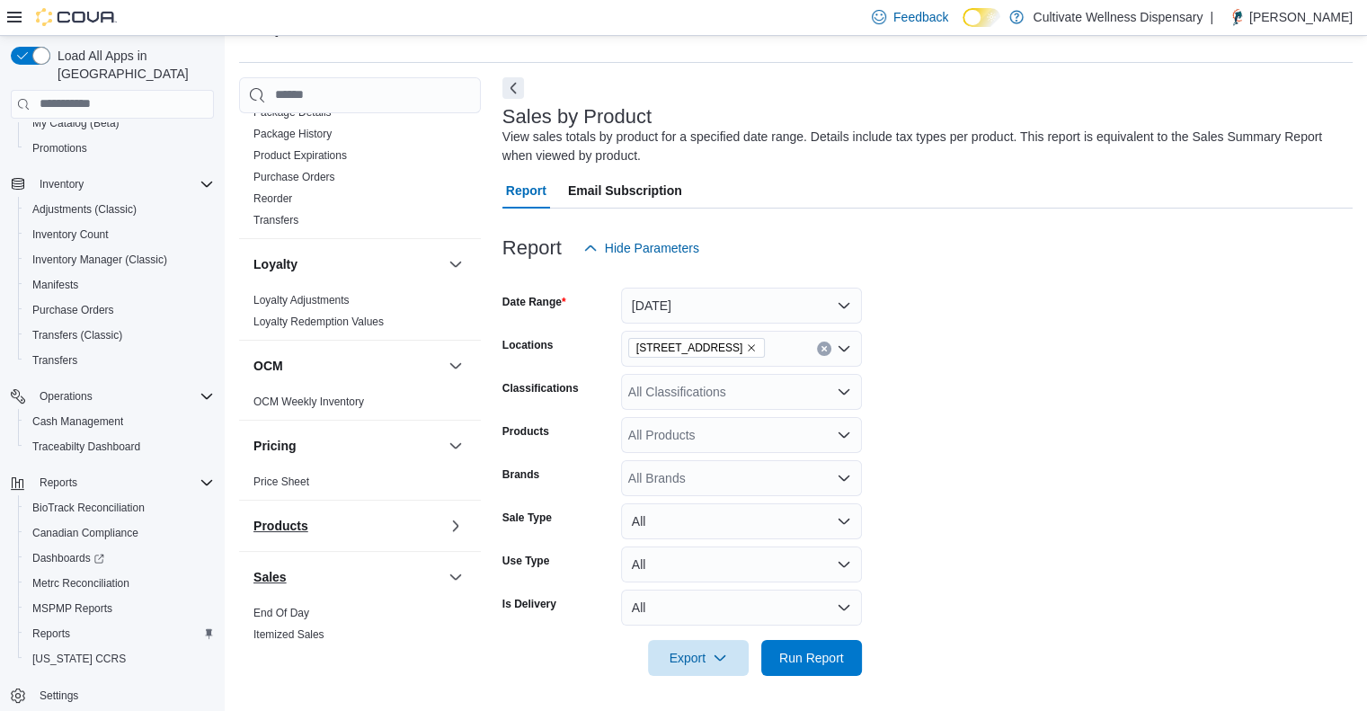
scroll to position [1056, 0]
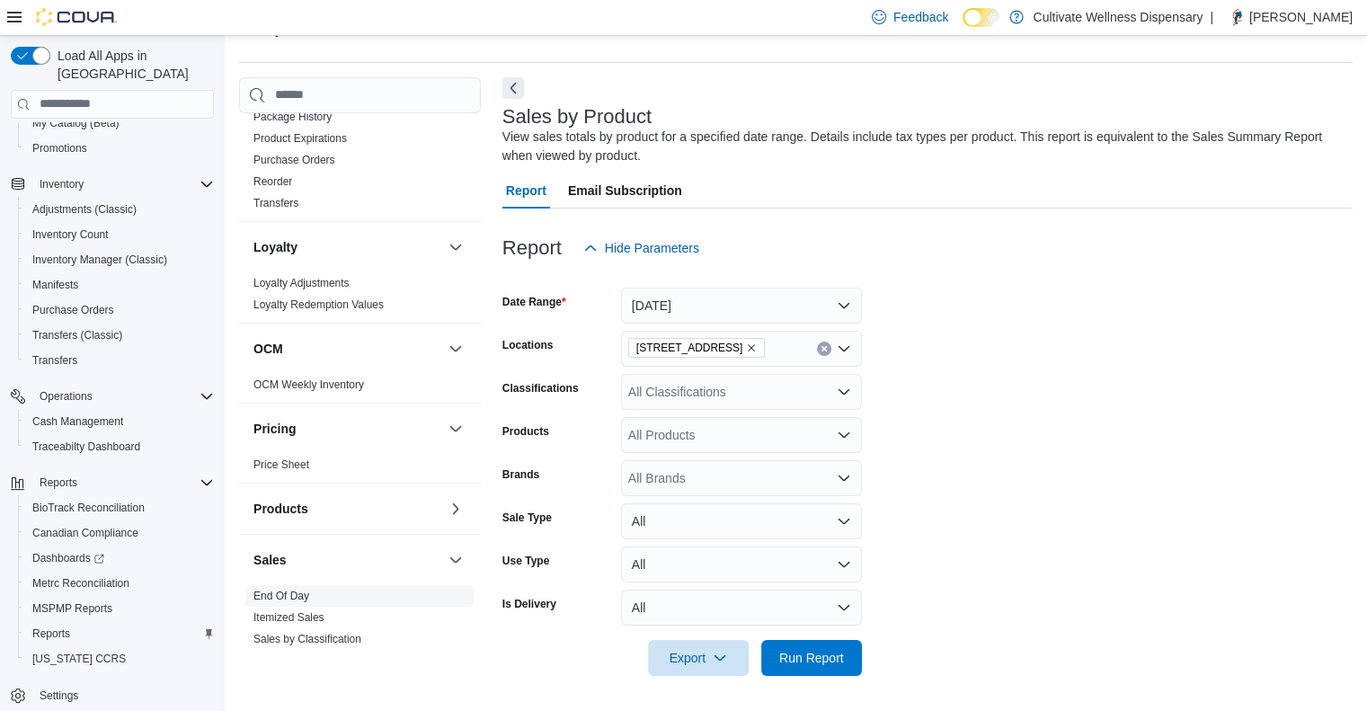
click at [299, 590] on link "End Of Day" at bounding box center [282, 596] width 56 height 13
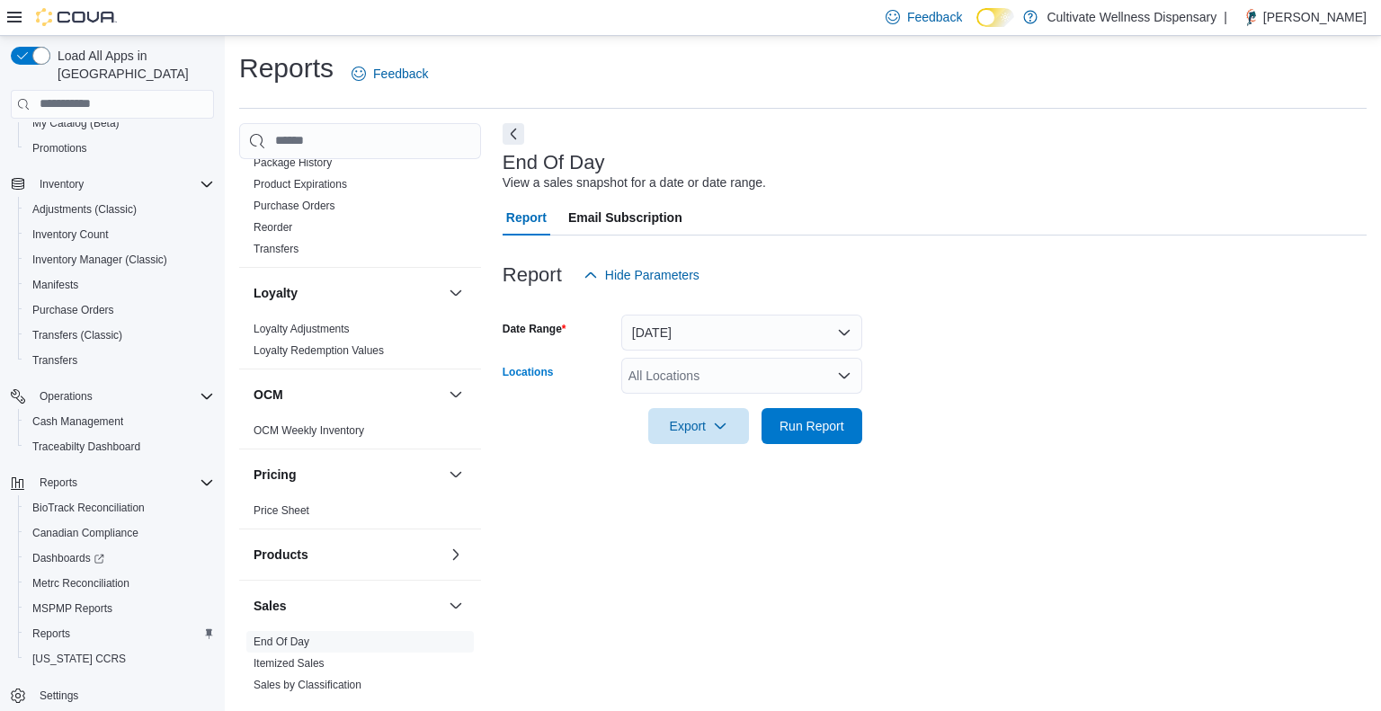
click at [779, 376] on div "All Locations" at bounding box center [741, 376] width 241 height 36
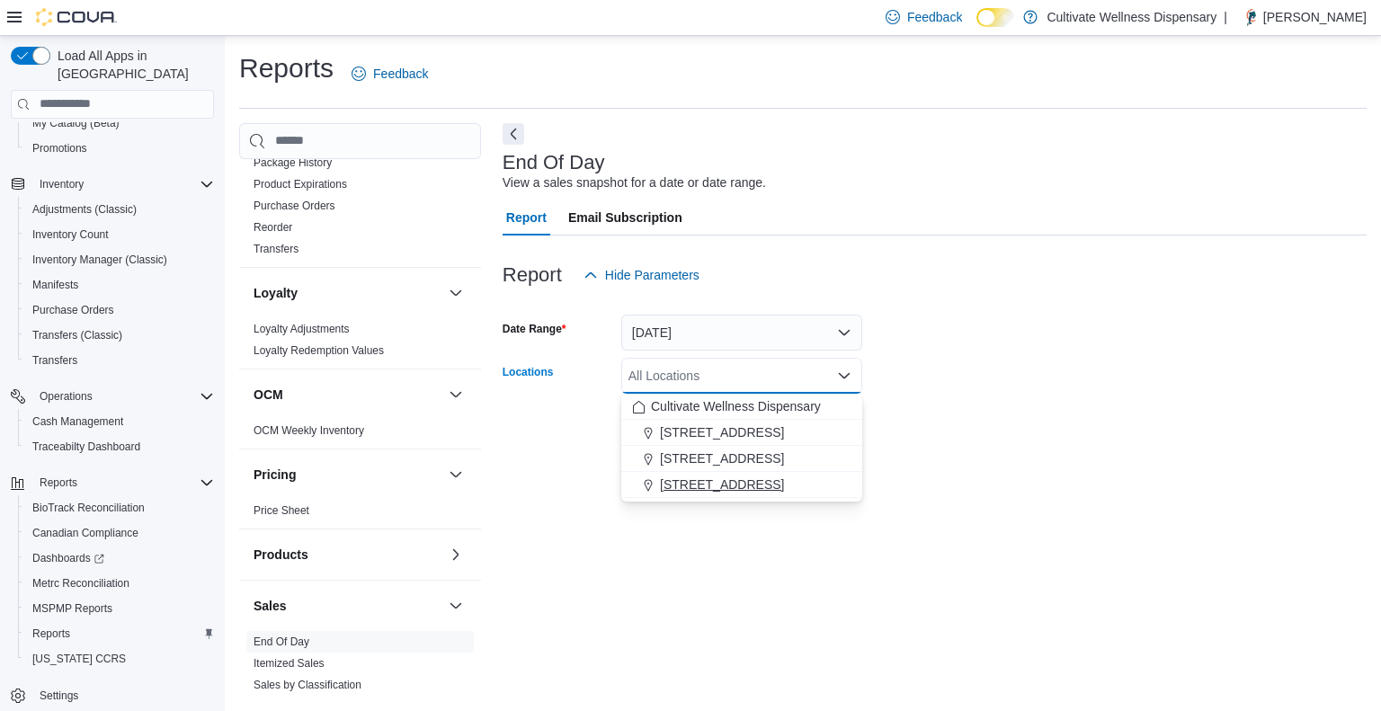
click at [744, 484] on span "[STREET_ADDRESS]" at bounding box center [722, 485] width 124 height 18
click at [885, 445] on div at bounding box center [935, 455] width 864 height 22
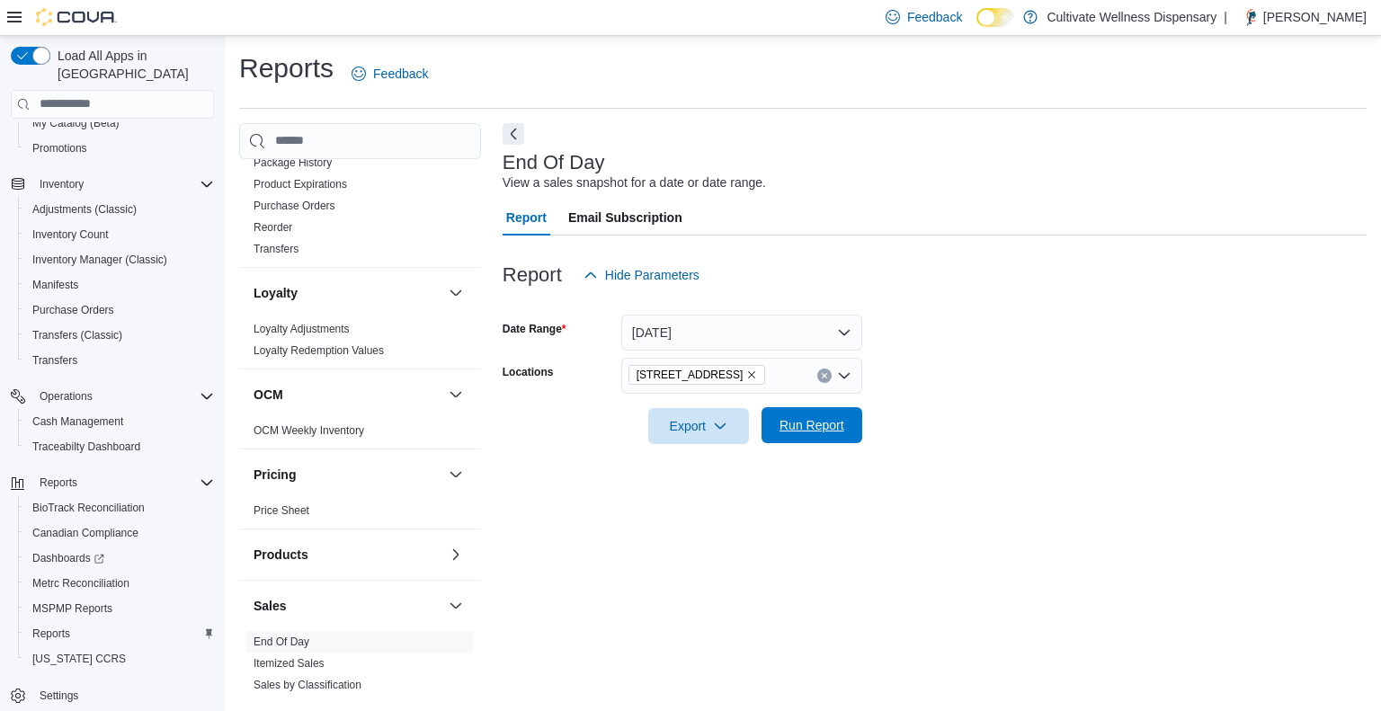
click at [806, 440] on span "Run Report" at bounding box center [811, 425] width 79 height 36
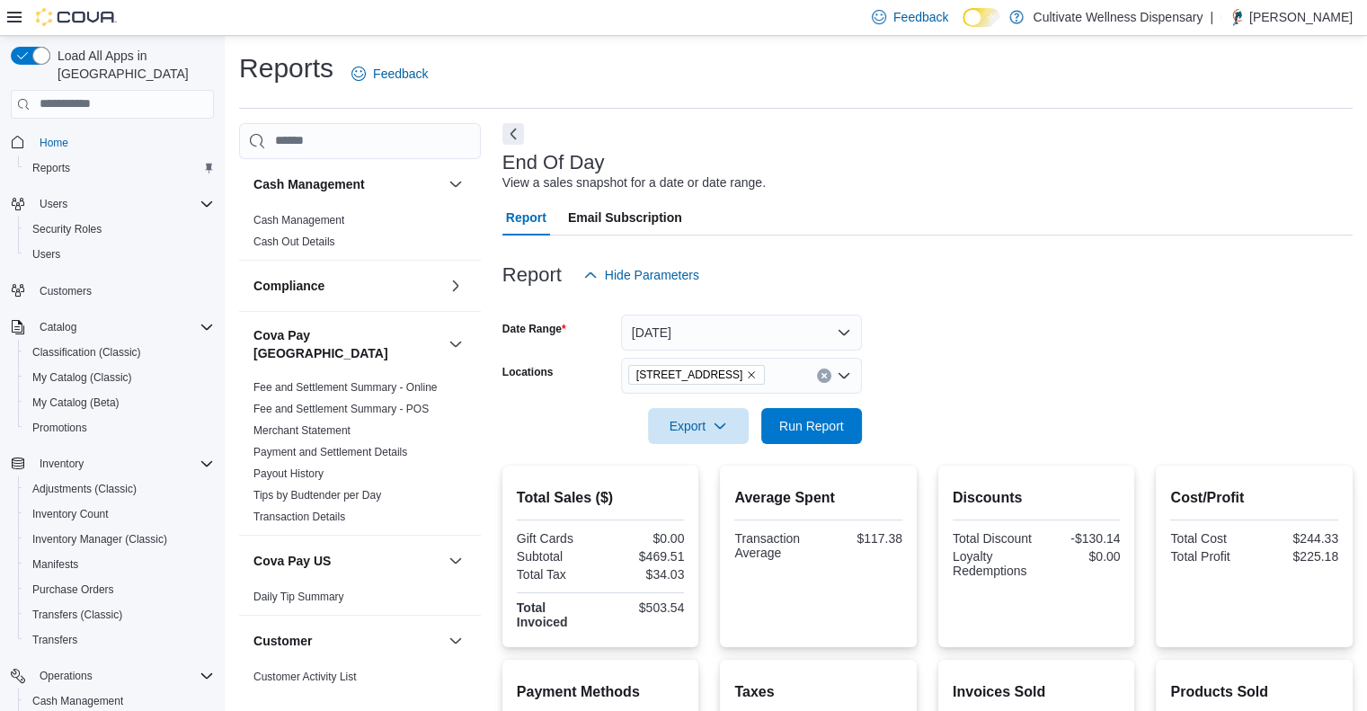
scroll to position [1056, 0]
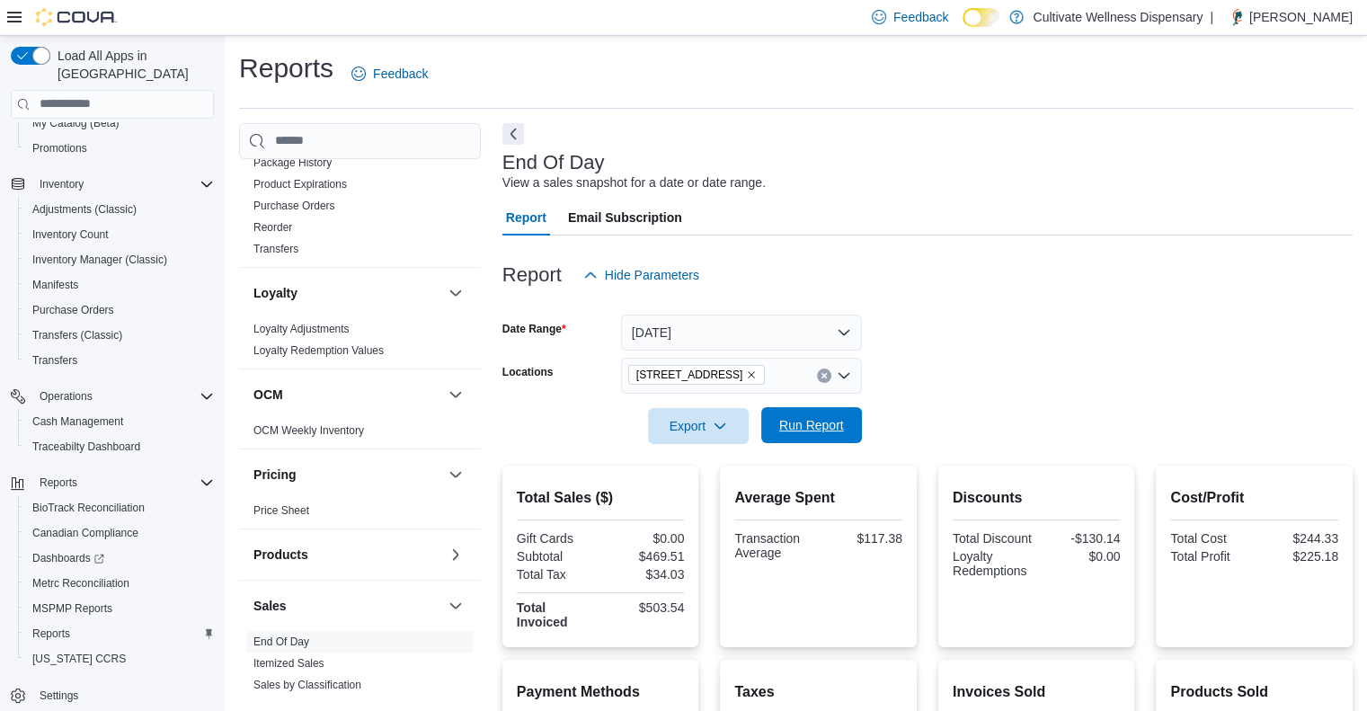
click at [833, 427] on span "Run Report" at bounding box center [811, 425] width 65 height 18
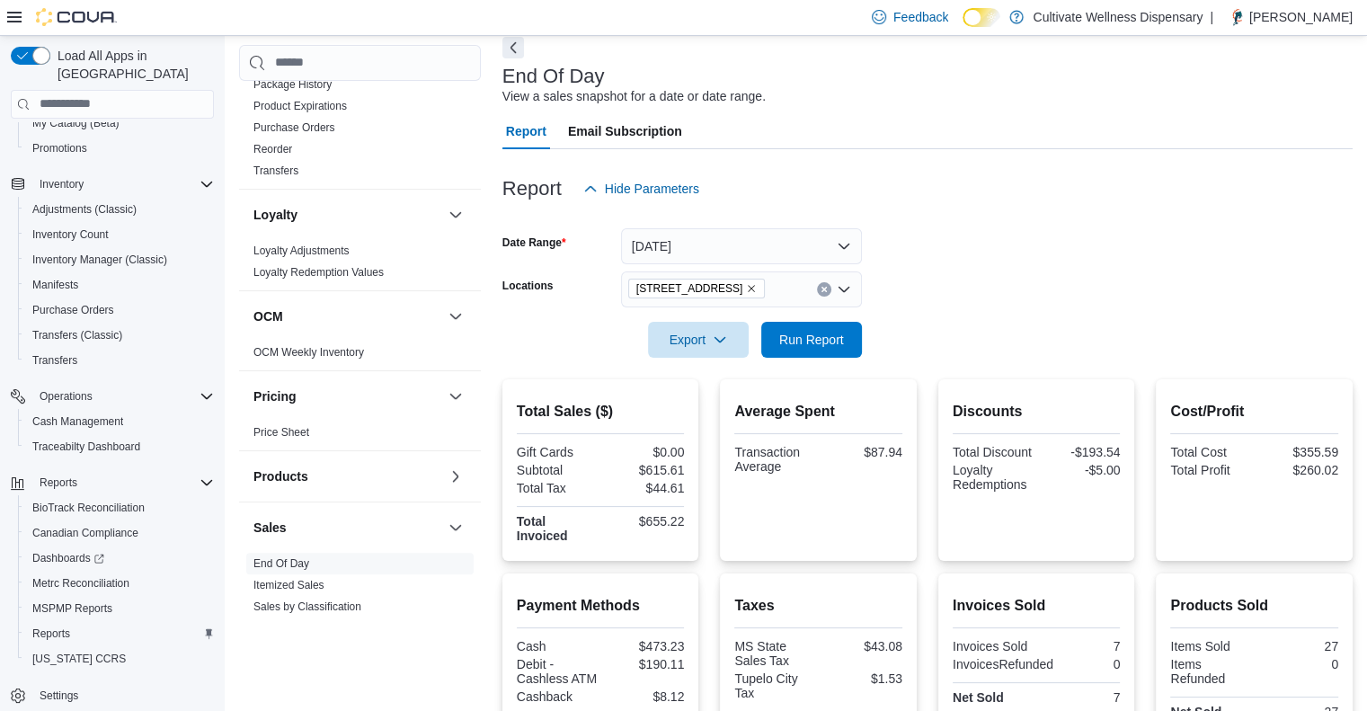
scroll to position [79, 0]
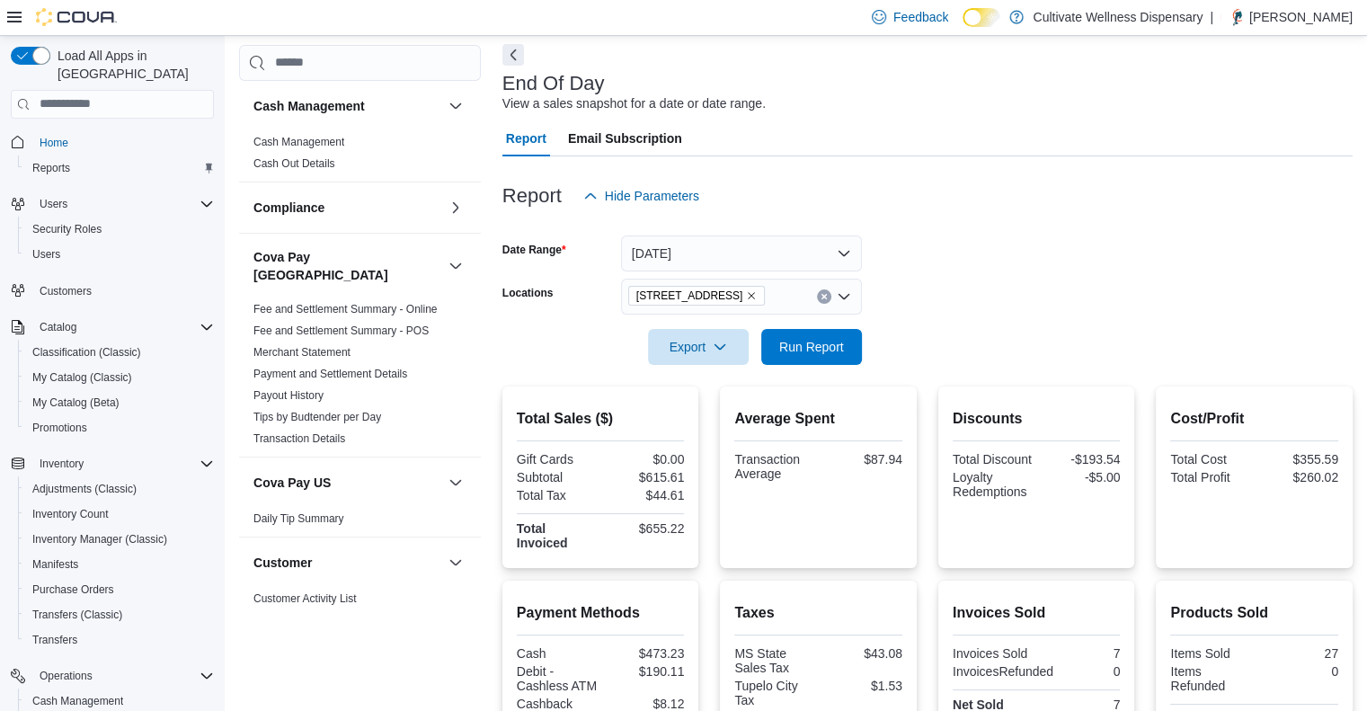
scroll to position [1056, 0]
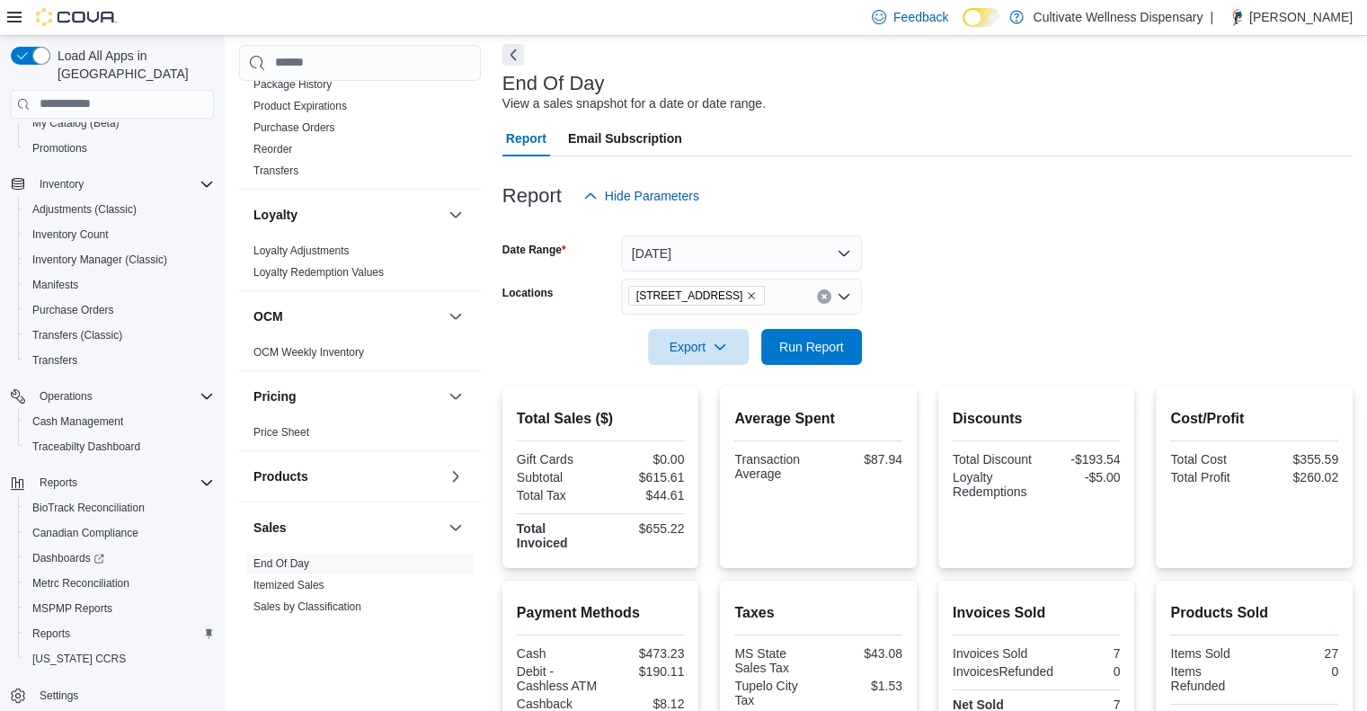
click at [863, 343] on form "Date Range Today Locations 794 E. Main Street, Tupelo, MS, 38804 Export Run Rep…" at bounding box center [928, 289] width 850 height 151
click at [835, 343] on span "Run Report" at bounding box center [811, 346] width 65 height 18
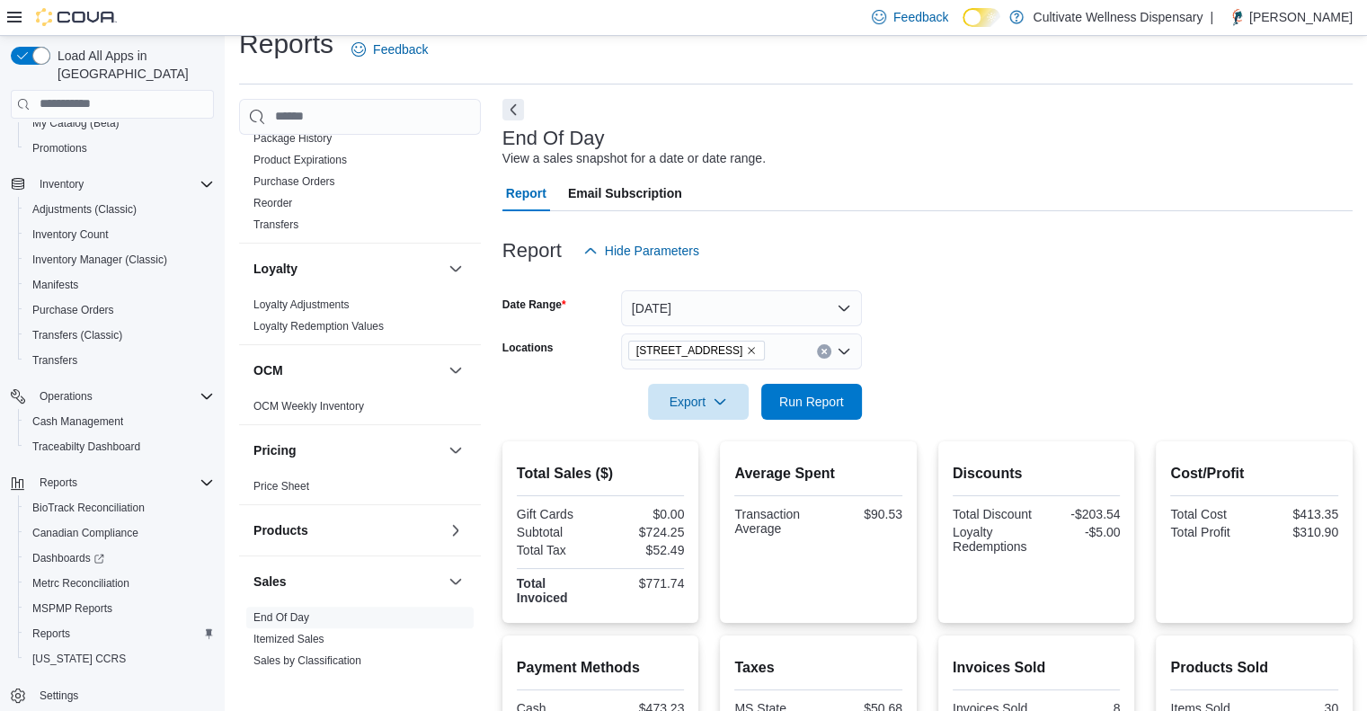
scroll to position [18, 0]
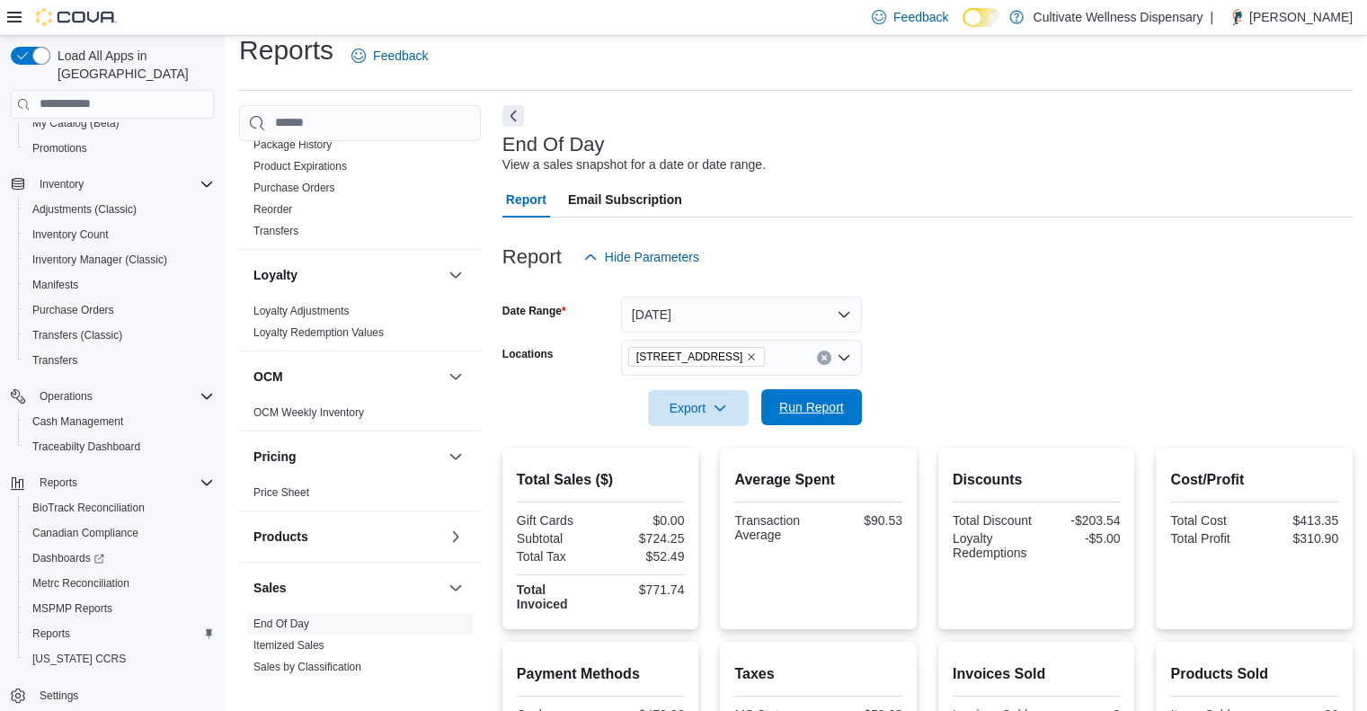
click at [779, 398] on span "Run Report" at bounding box center [811, 407] width 79 height 36
click at [757, 354] on icon "Remove 794 E. Main Street, Tupelo, MS, 38804 from selection in this group" at bounding box center [751, 357] width 11 height 11
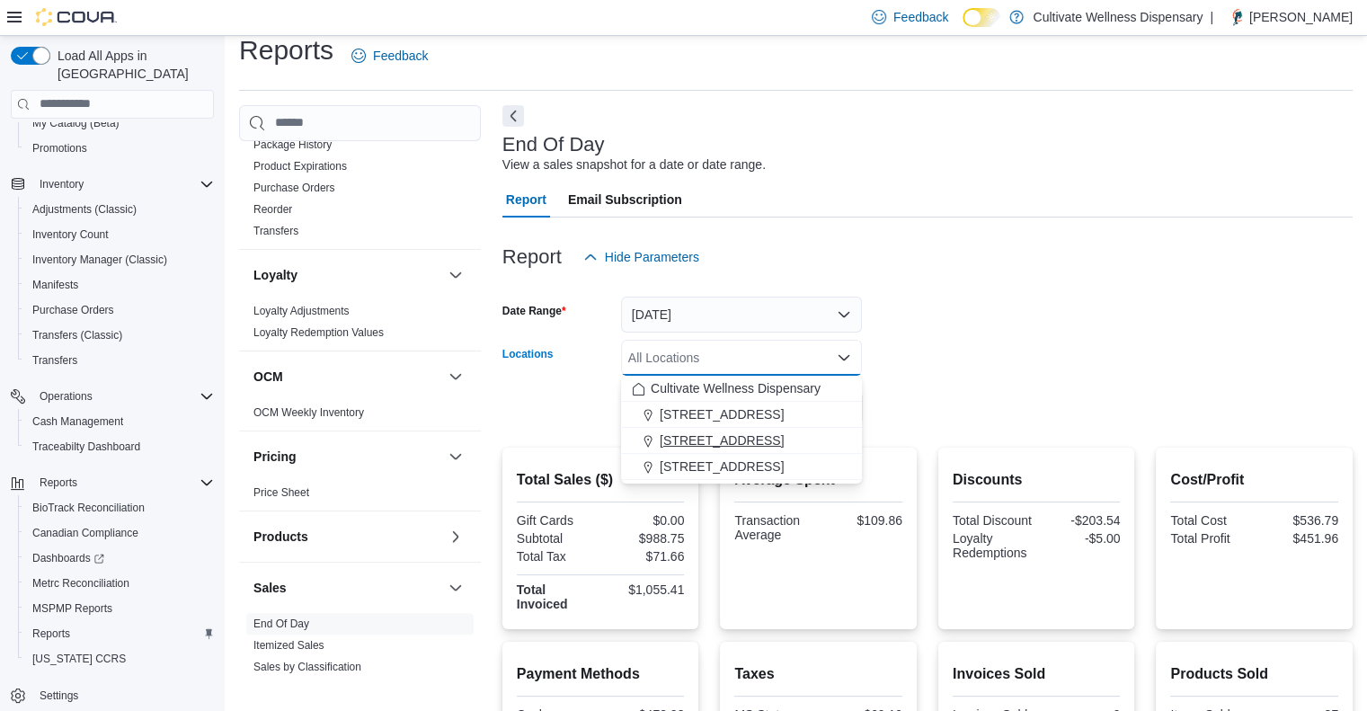
click at [754, 443] on span "[STREET_ADDRESS]" at bounding box center [722, 441] width 124 height 18
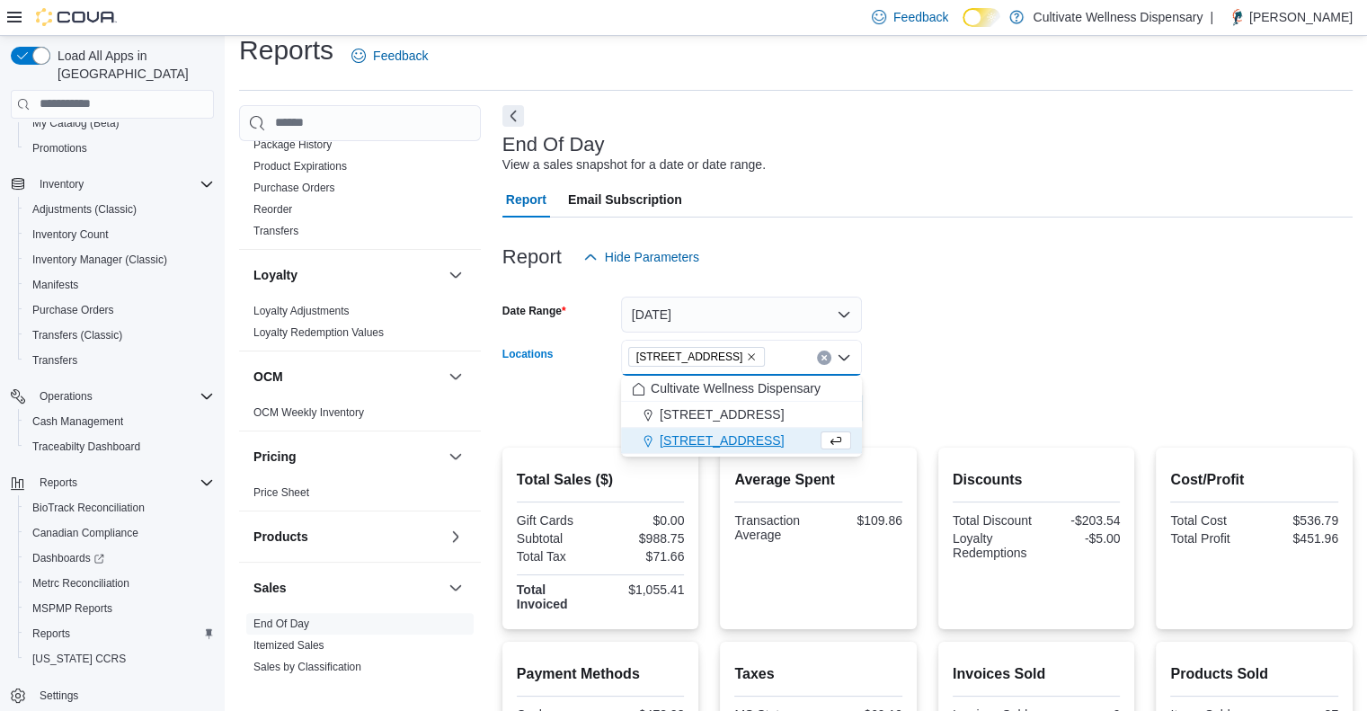
click at [931, 423] on form "Date Range Today Locations 6690 U.S. Hwy 98 Hattiesburg, MS 39402 Combo box. Se…" at bounding box center [928, 350] width 850 height 151
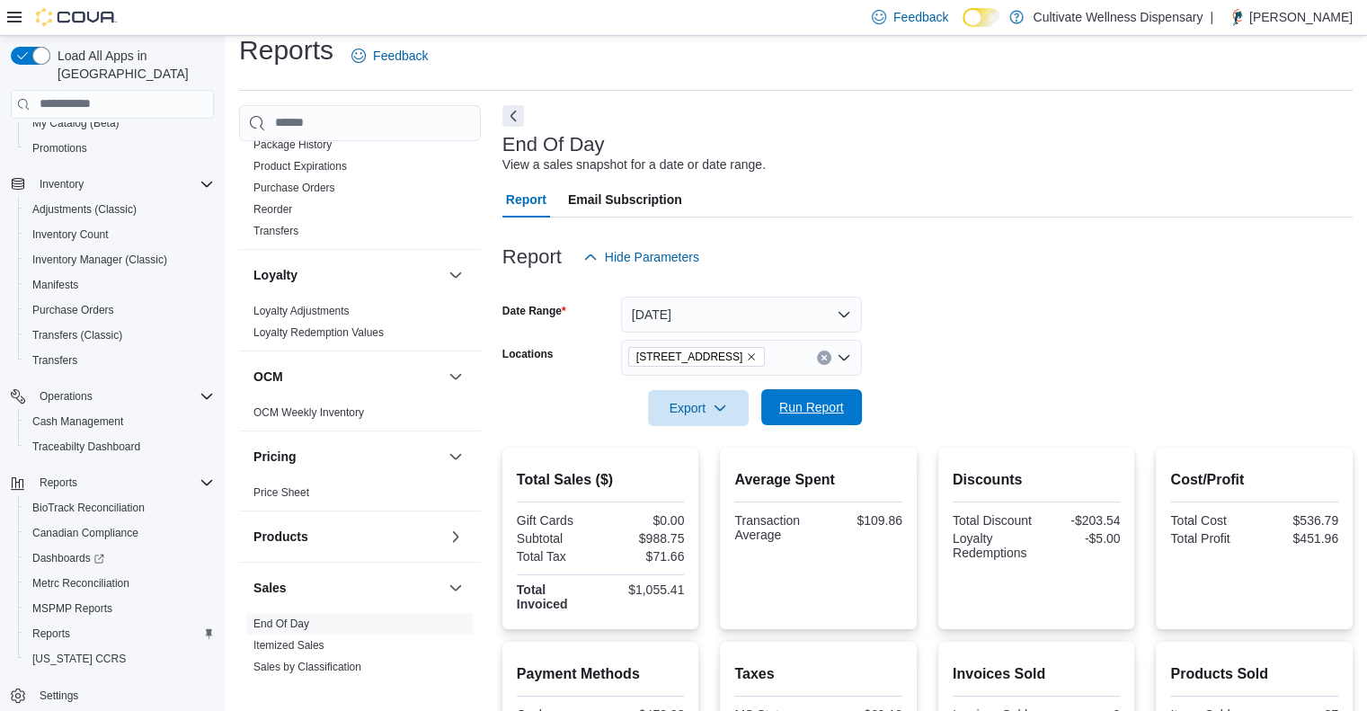
click at [830, 409] on span "Run Report" at bounding box center [811, 407] width 65 height 18
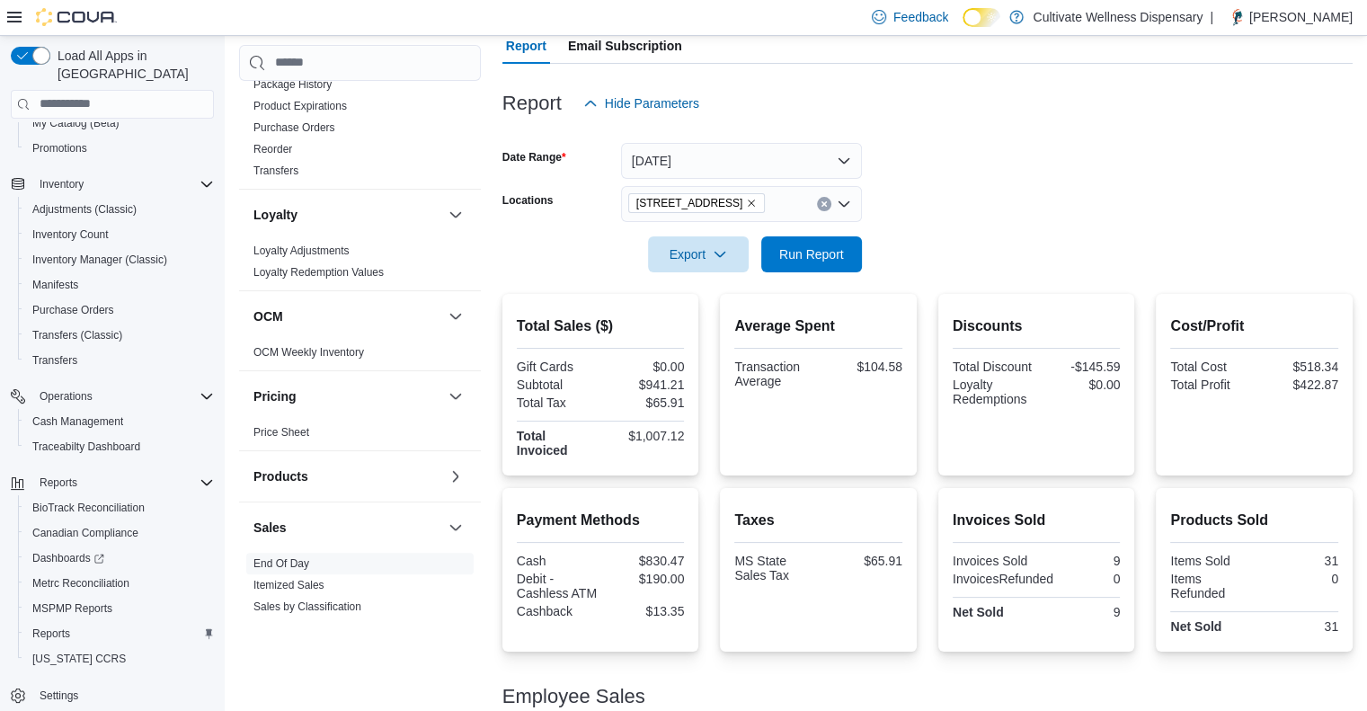
scroll to position [198, 0]
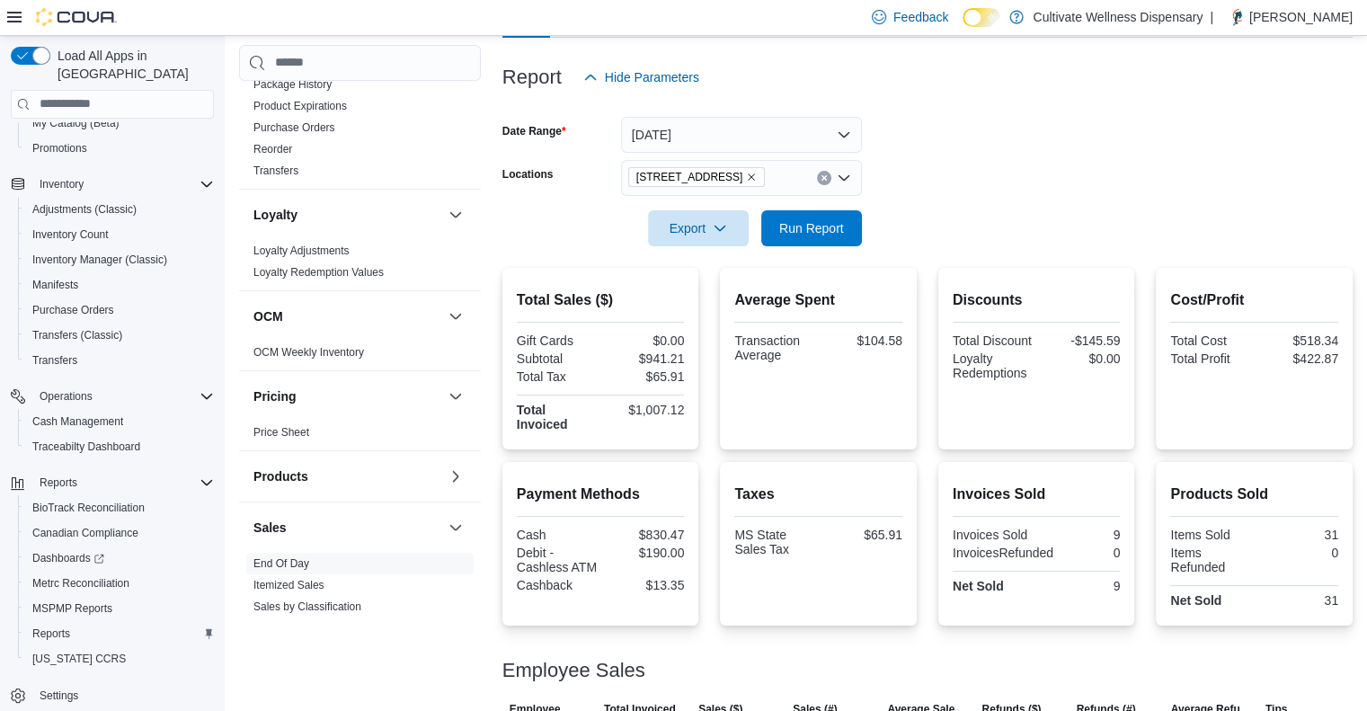
click at [757, 172] on icon "Remove 6690 U.S. Hwy 98 Hattiesburg, MS 39402 from selection in this group" at bounding box center [751, 177] width 11 height 11
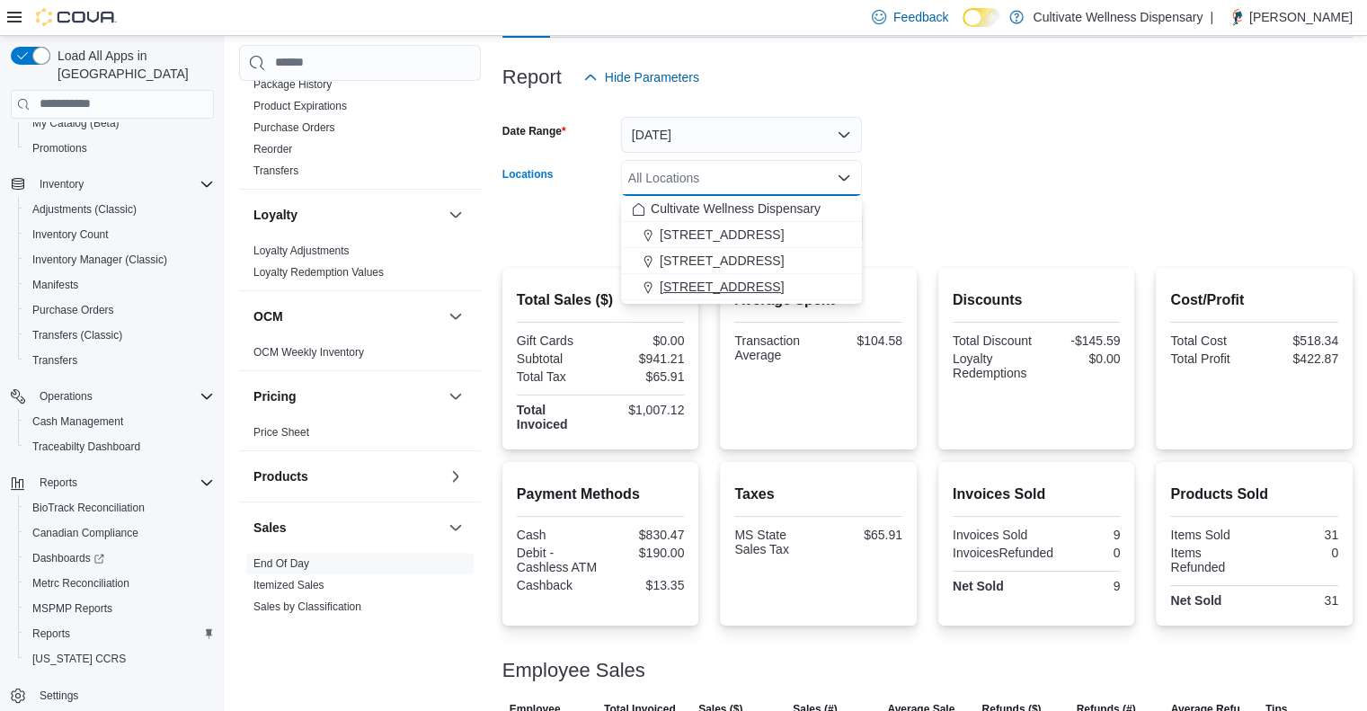
click at [759, 292] on span "[STREET_ADDRESS]" at bounding box center [722, 287] width 124 height 18
drag, startPoint x: 907, startPoint y: 258, endPoint x: 888, endPoint y: 254, distance: 19.2
click at [902, 257] on div at bounding box center [928, 257] width 850 height 22
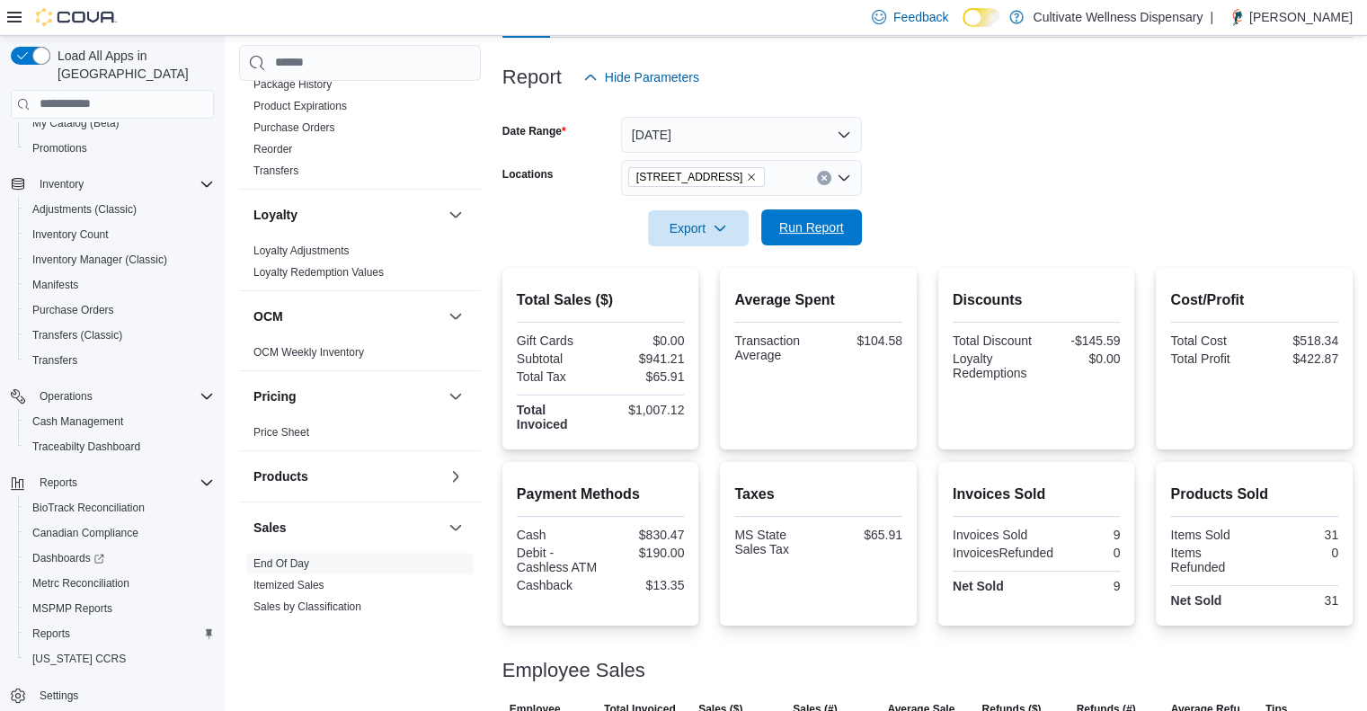
click at [834, 236] on span "Run Report" at bounding box center [811, 227] width 65 height 18
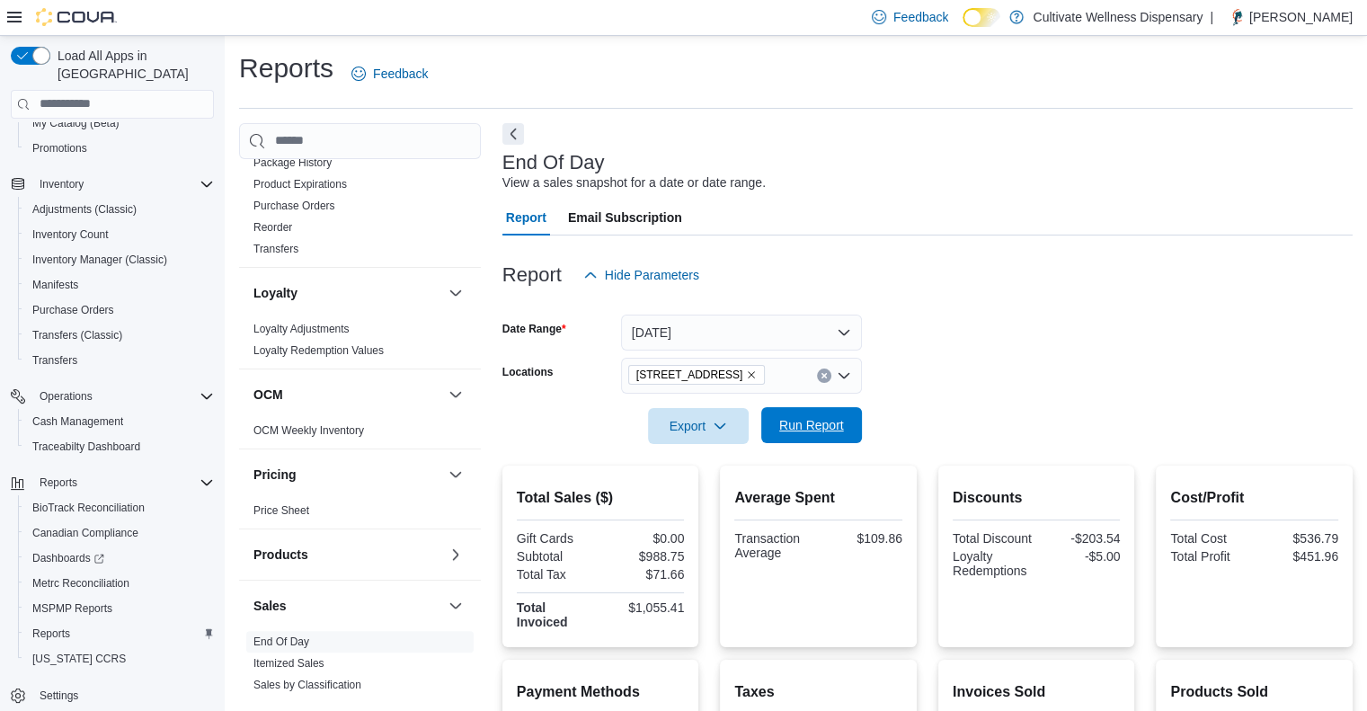
click at [809, 418] on span "Run Report" at bounding box center [811, 425] width 65 height 18
click at [757, 372] on icon "Remove 794 E. Main Street, Tupelo, MS, 38804 from selection in this group" at bounding box center [751, 374] width 11 height 11
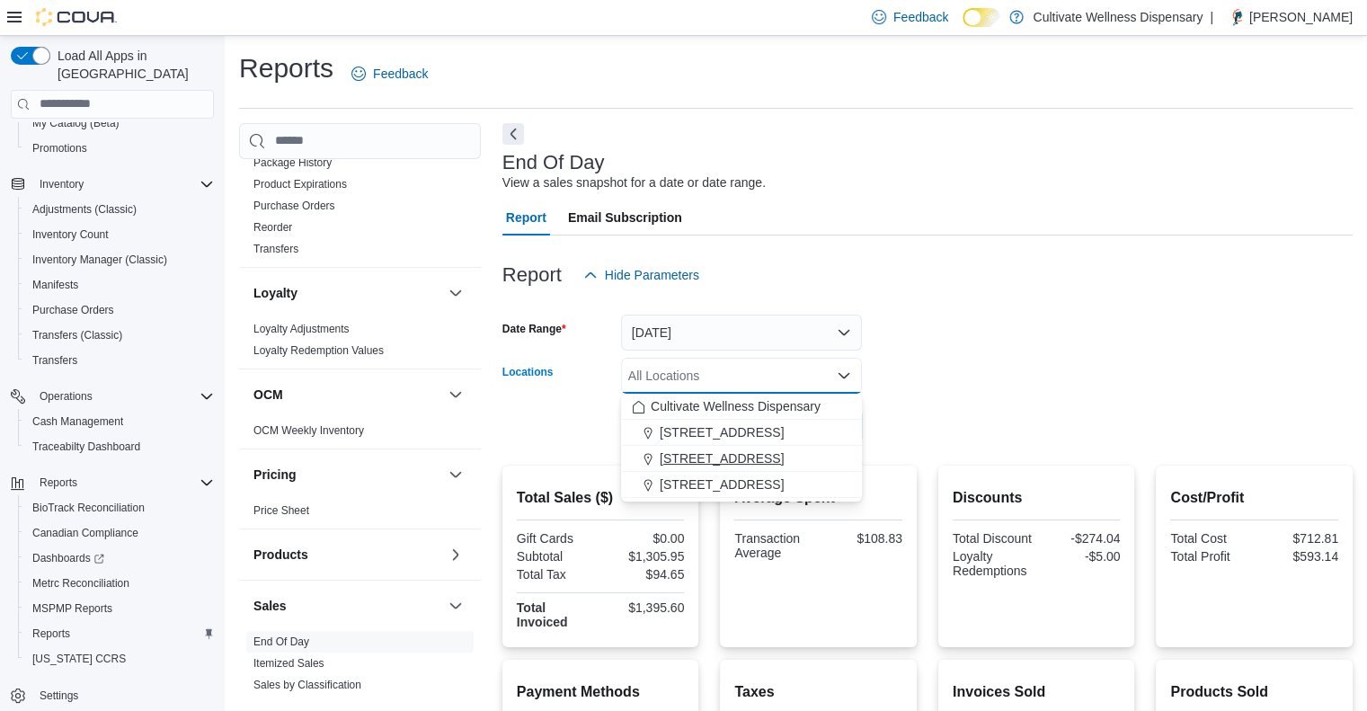
click at [784, 463] on span "[STREET_ADDRESS]" at bounding box center [722, 458] width 124 height 18
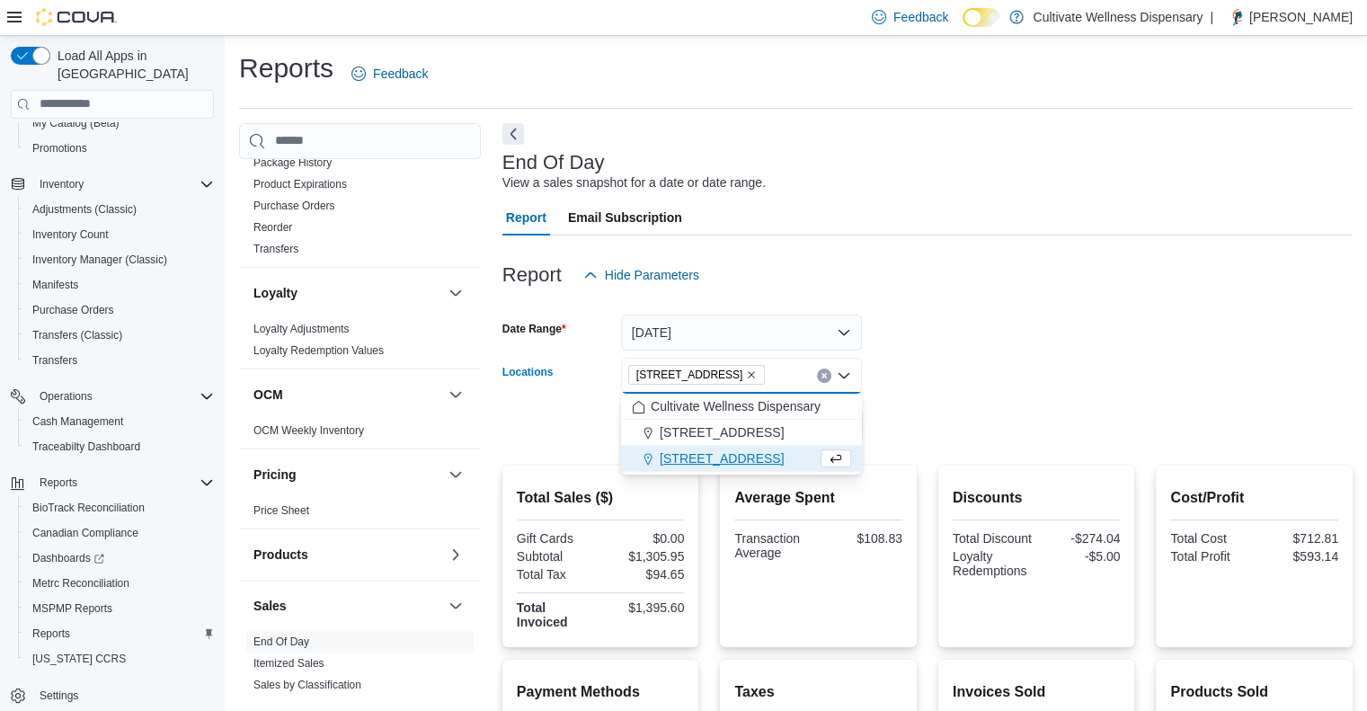
click at [903, 432] on form "Date Range Today Locations 6690 U.S. Hwy 98 Hattiesburg, MS 39402 Combo box. Se…" at bounding box center [928, 368] width 850 height 151
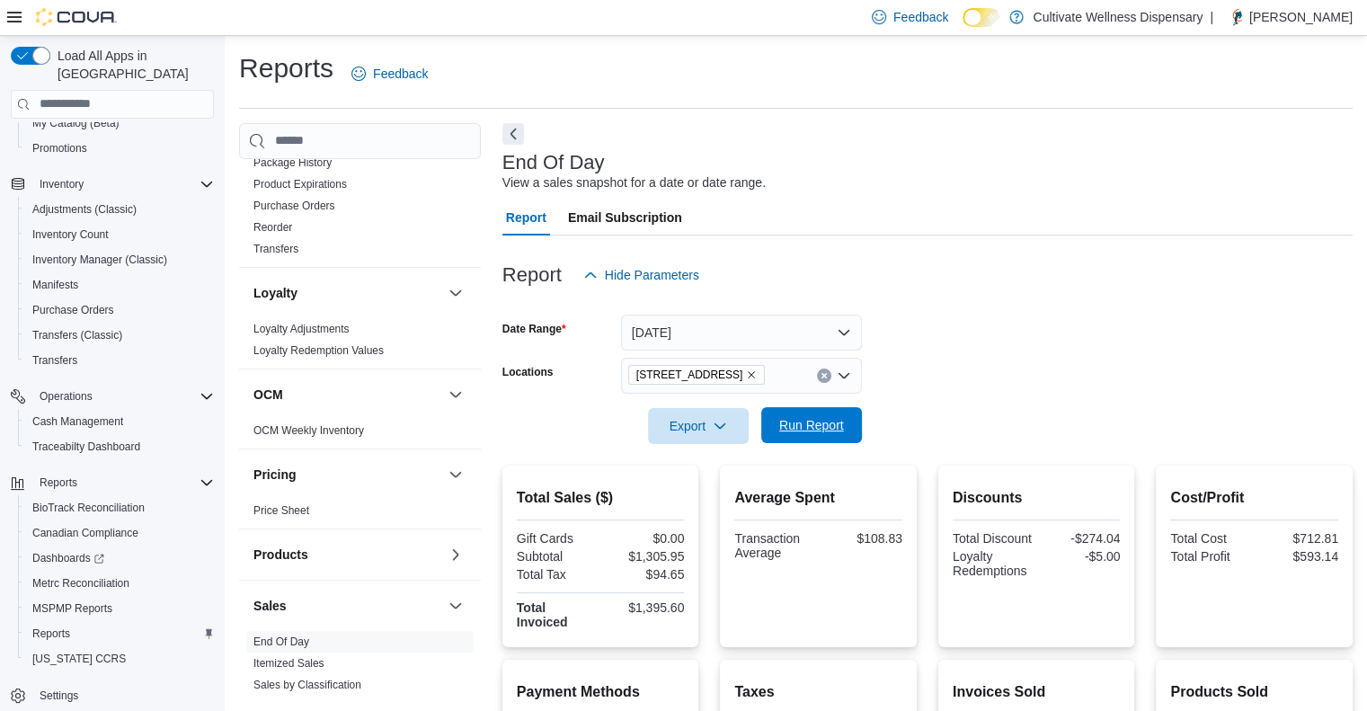
click at [834, 431] on span "Run Report" at bounding box center [811, 425] width 65 height 18
click at [757, 377] on icon "Remove 6690 U.S. Hwy 98 Hattiesburg, MS 39402 from selection in this group" at bounding box center [751, 374] width 11 height 11
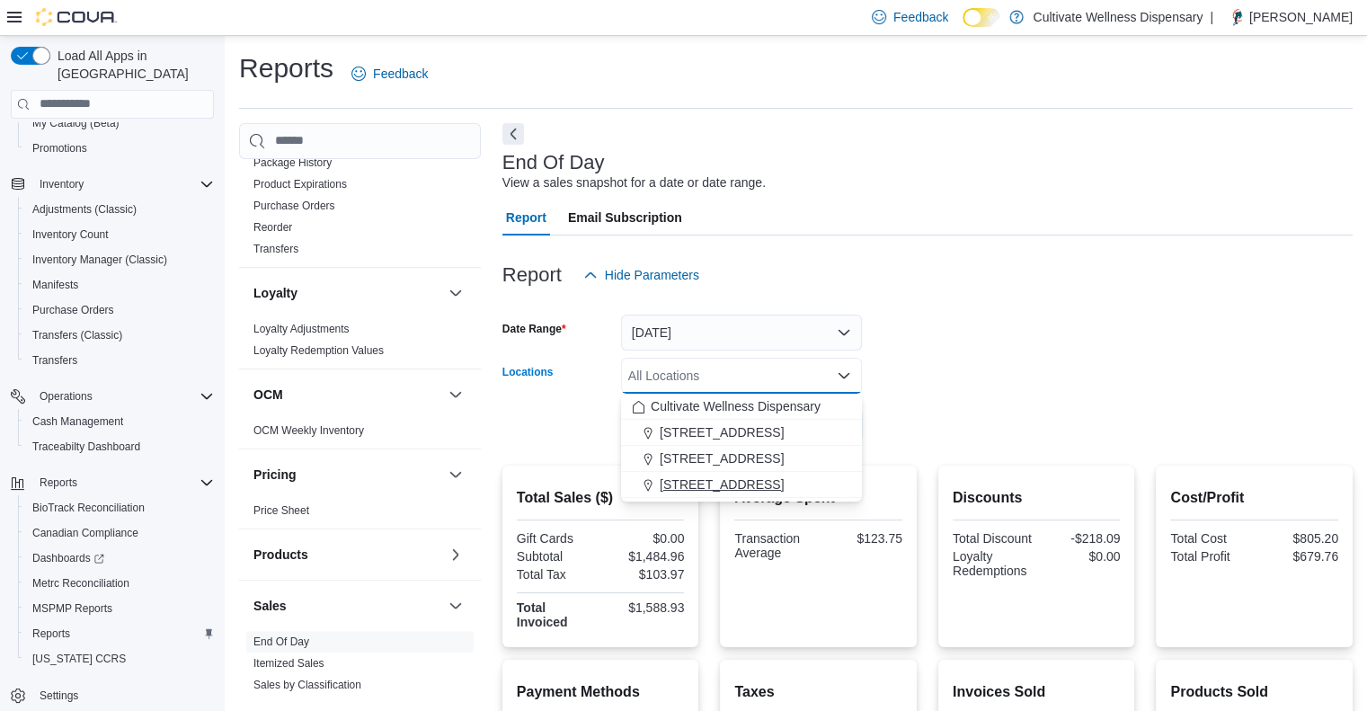
click at [784, 480] on span "[STREET_ADDRESS]" at bounding box center [722, 485] width 124 height 18
click at [924, 451] on div at bounding box center [928, 455] width 850 height 22
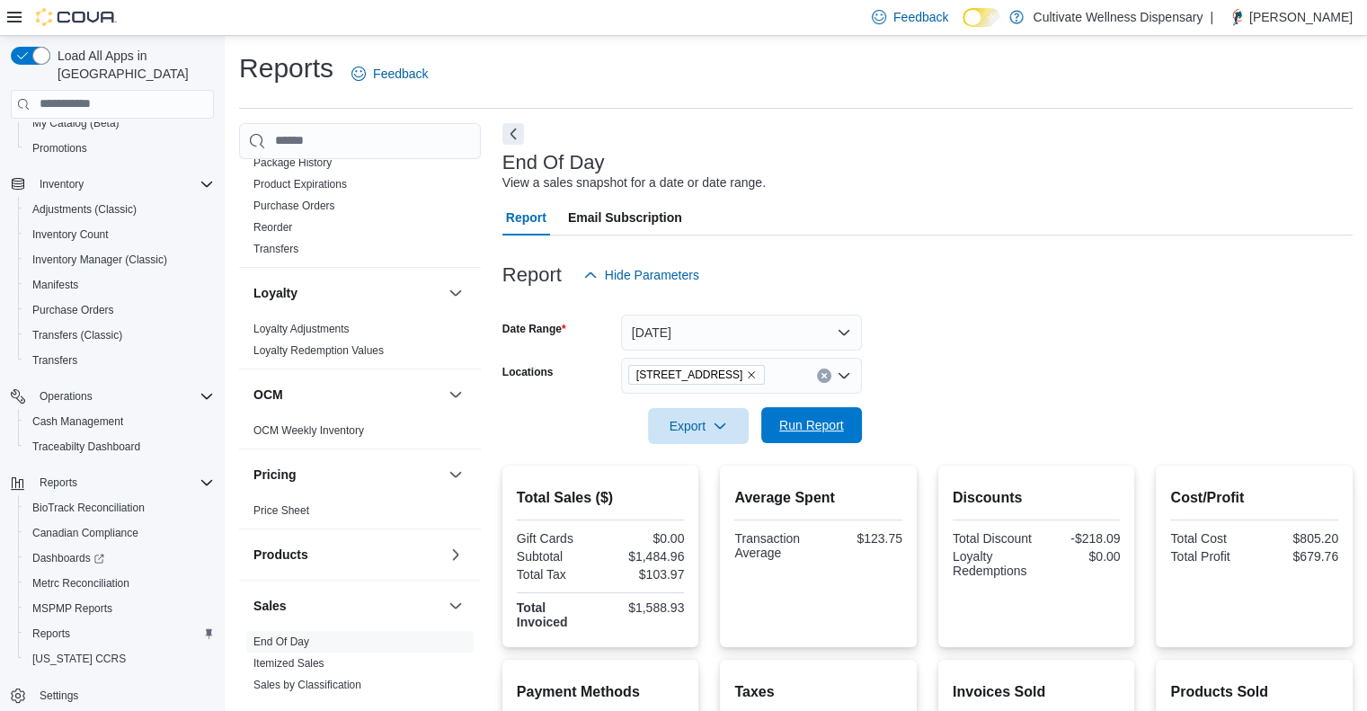
click at [830, 439] on span "Run Report" at bounding box center [811, 425] width 79 height 36
